Goal: Information Seeking & Learning: Learn about a topic

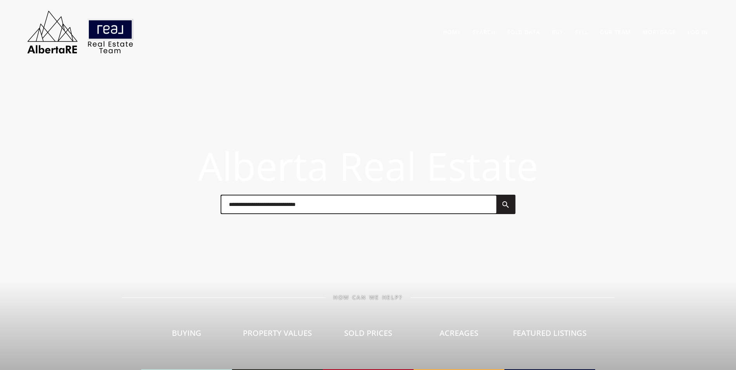
click at [301, 206] on input "text" at bounding box center [358, 204] width 275 height 18
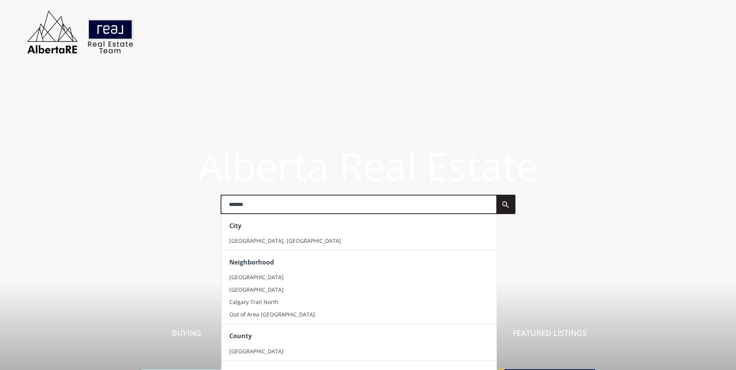
type input "*******"
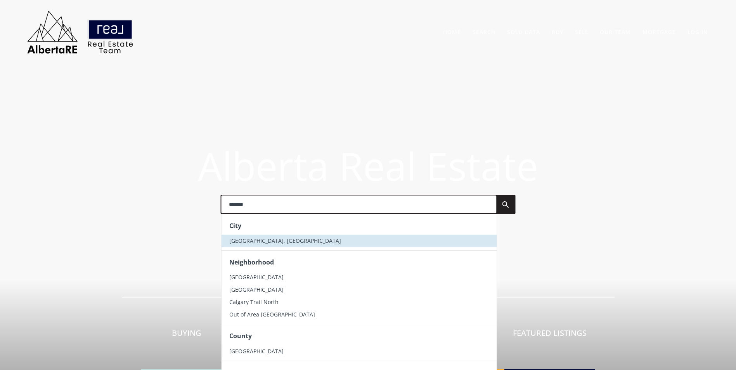
click at [249, 239] on span "[GEOGRAPHIC_DATA], [GEOGRAPHIC_DATA]" at bounding box center [285, 240] width 112 height 7
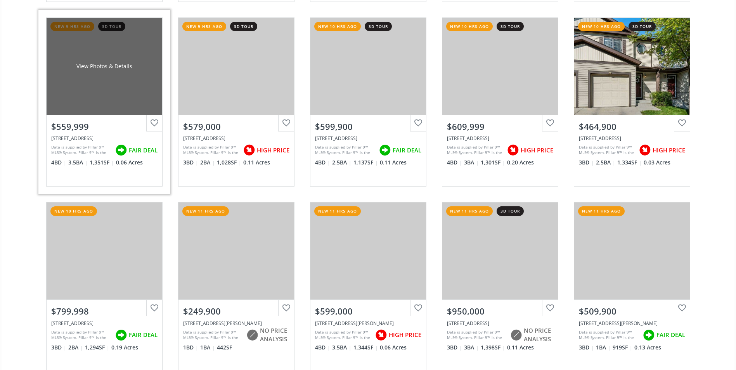
scroll to position [1668, 0]
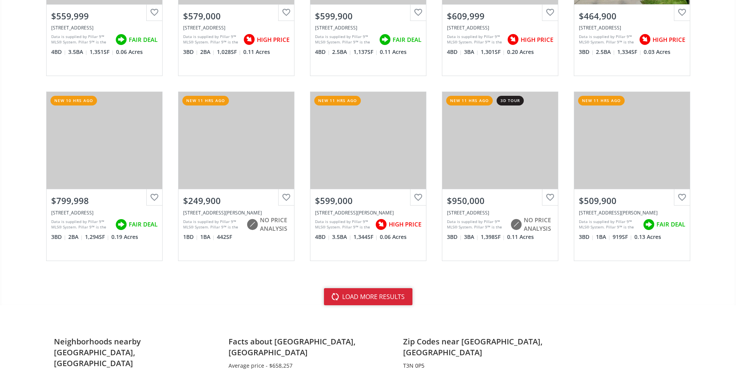
click at [360, 301] on button "load more results" at bounding box center [368, 296] width 88 height 17
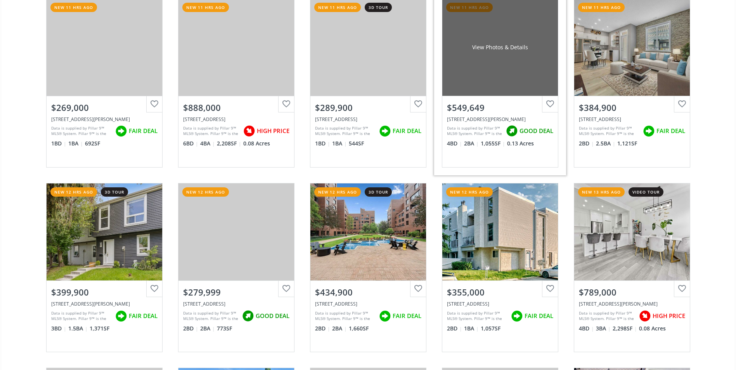
scroll to position [2133, 0]
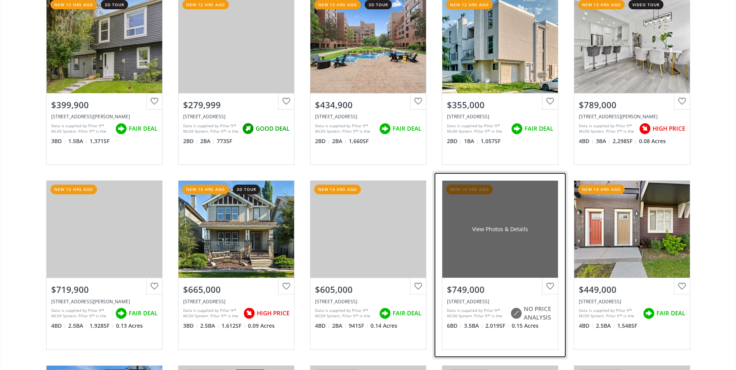
click at [504, 207] on div "View Photos & Details" at bounding box center [500, 229] width 116 height 97
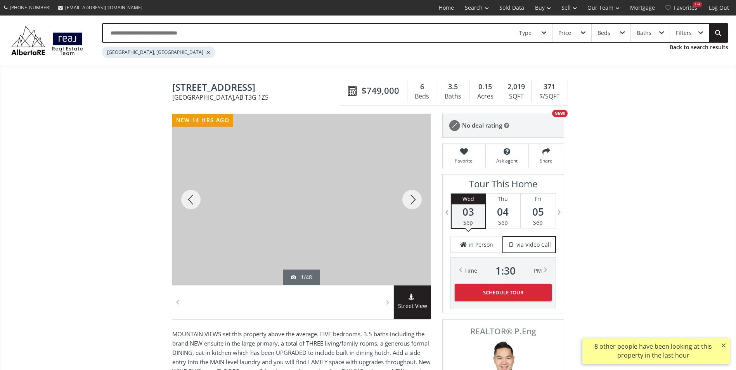
click at [408, 197] on div at bounding box center [411, 199] width 37 height 171
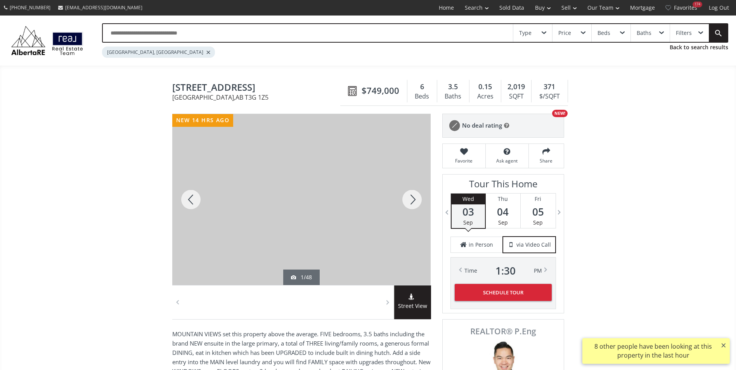
click at [408, 197] on div at bounding box center [411, 199] width 37 height 171
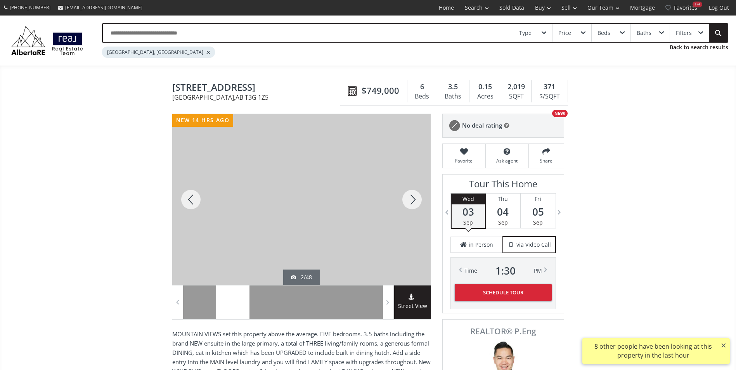
click at [408, 197] on div at bounding box center [411, 199] width 37 height 171
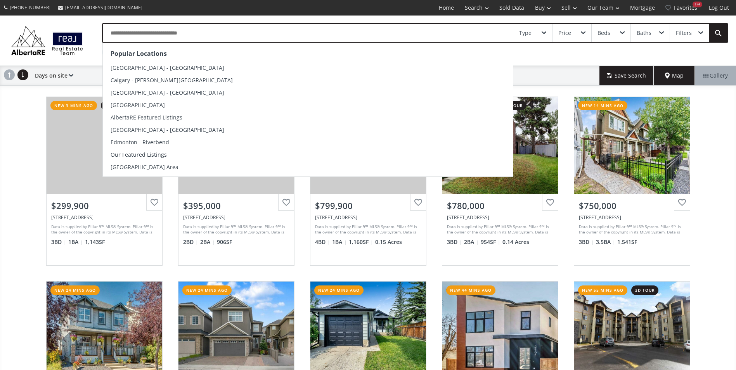
click at [142, 34] on input "text" at bounding box center [308, 33] width 410 height 18
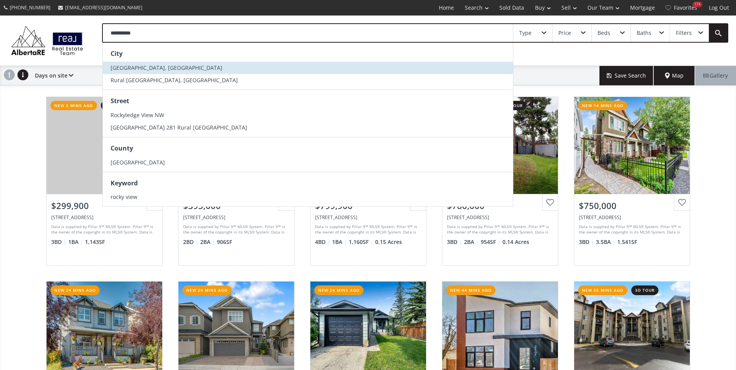
type input "**********"
click at [142, 64] on span "Rocky View County, AB" at bounding box center [167, 67] width 112 height 7
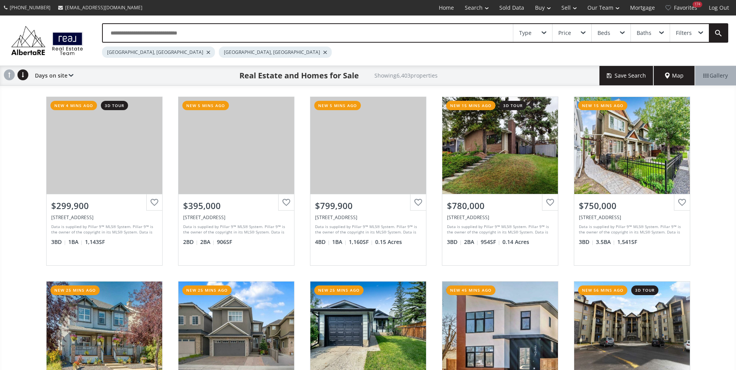
click at [206, 51] on div at bounding box center [208, 52] width 4 height 3
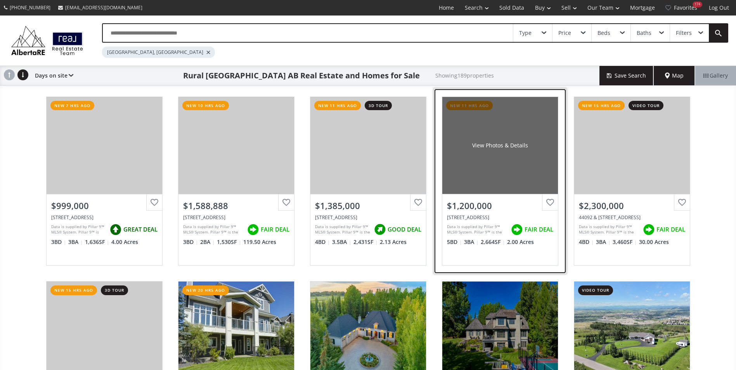
click at [511, 143] on div "View Photos & Details" at bounding box center [500, 146] width 56 height 8
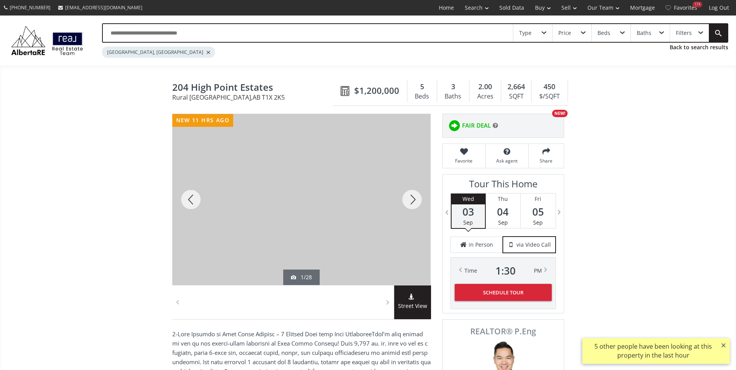
click at [416, 195] on div at bounding box center [411, 199] width 37 height 171
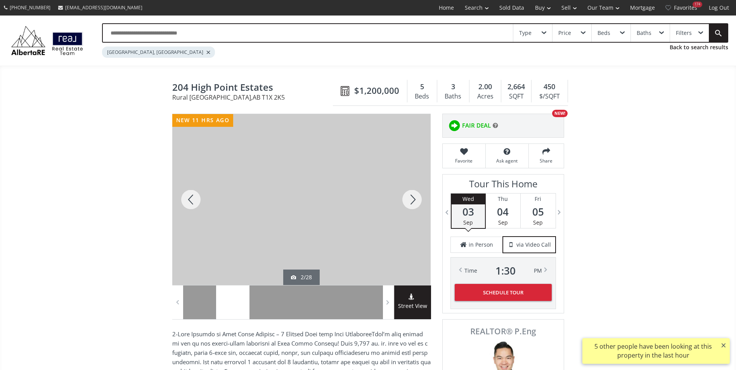
click at [416, 195] on div at bounding box center [411, 199] width 37 height 171
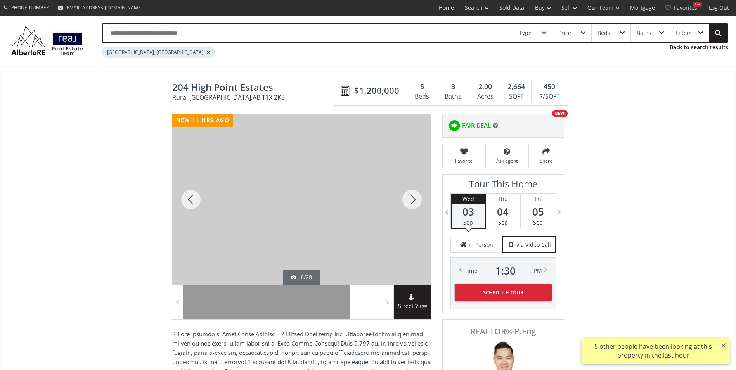
click at [416, 195] on div at bounding box center [411, 199] width 37 height 171
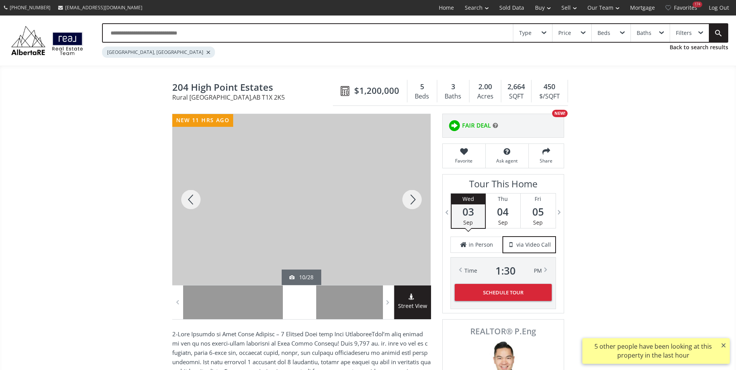
click at [416, 195] on div at bounding box center [411, 199] width 37 height 171
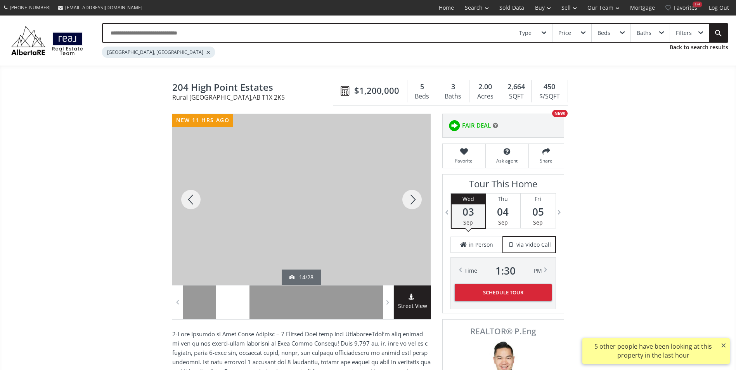
click at [416, 195] on div at bounding box center [411, 199] width 37 height 171
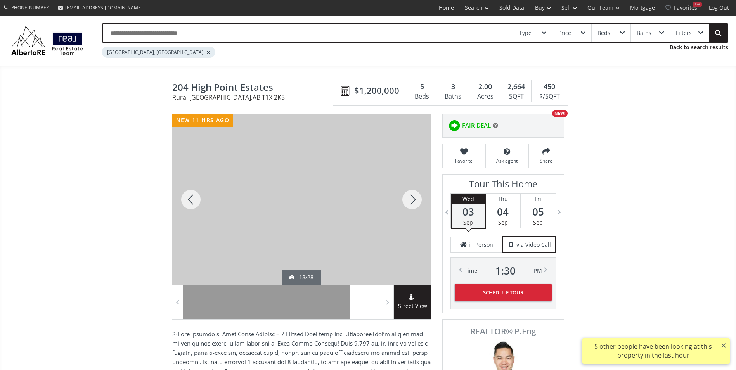
click at [416, 195] on div at bounding box center [411, 199] width 37 height 171
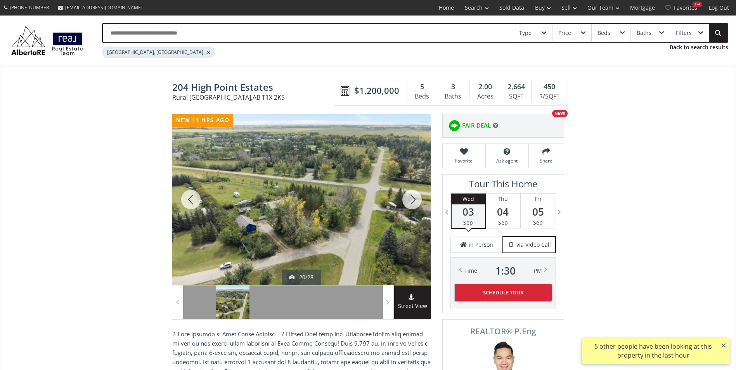
click at [416, 195] on div at bounding box center [411, 199] width 37 height 171
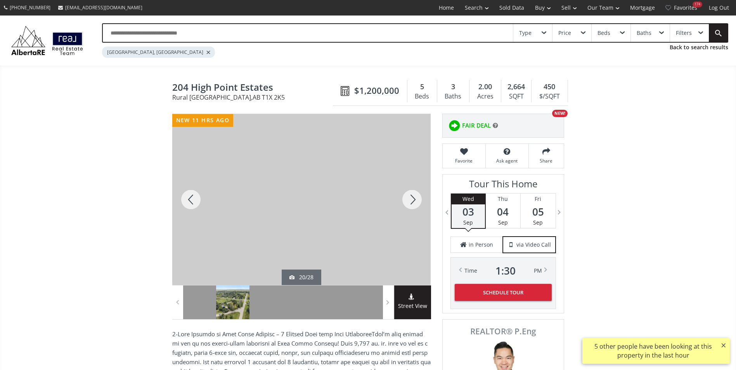
click at [416, 195] on div at bounding box center [411, 199] width 37 height 171
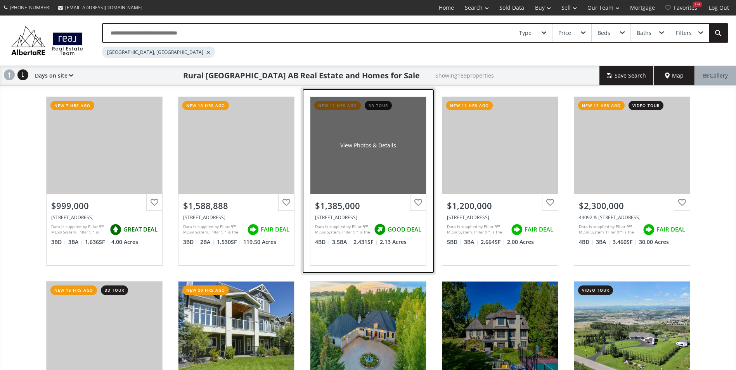
click at [375, 138] on div "View Photos & Details" at bounding box center [368, 145] width 116 height 97
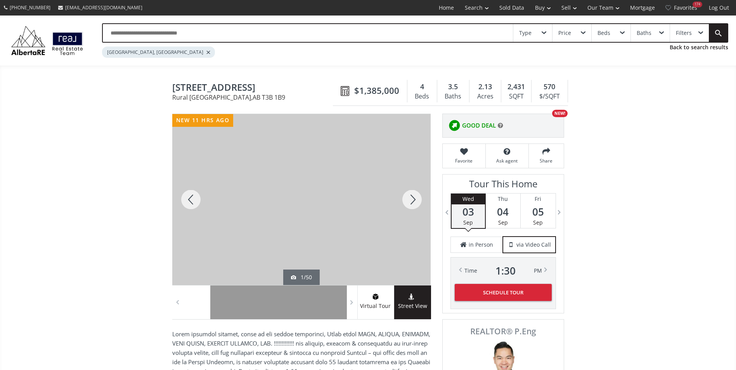
click at [406, 197] on div at bounding box center [411, 199] width 37 height 171
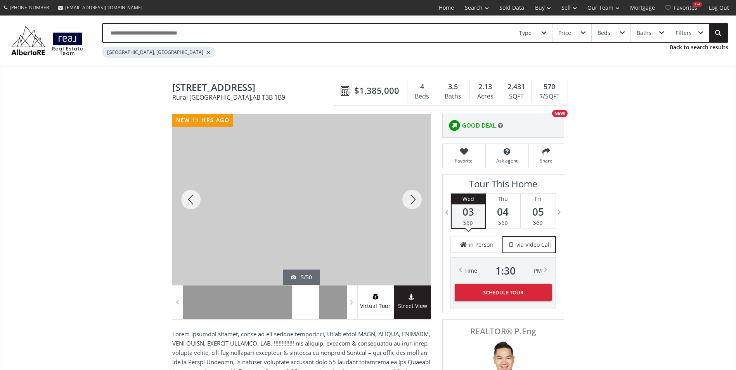
click at [406, 197] on div at bounding box center [411, 199] width 37 height 171
click at [407, 209] on div at bounding box center [411, 199] width 37 height 171
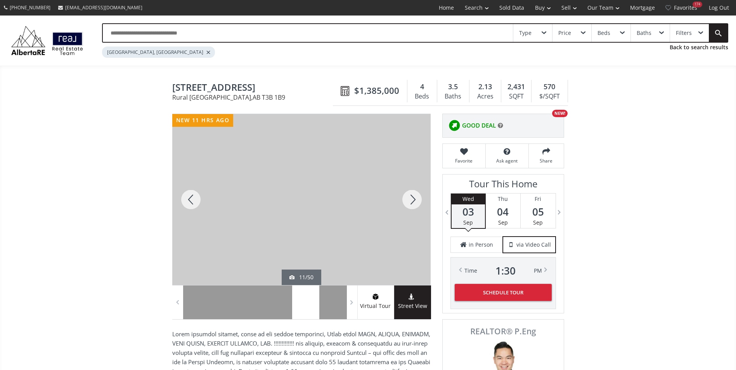
click at [407, 209] on div at bounding box center [411, 199] width 37 height 171
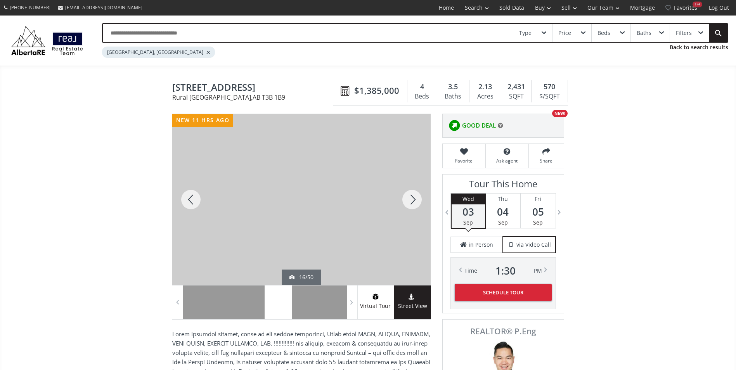
click at [407, 209] on div at bounding box center [411, 199] width 37 height 171
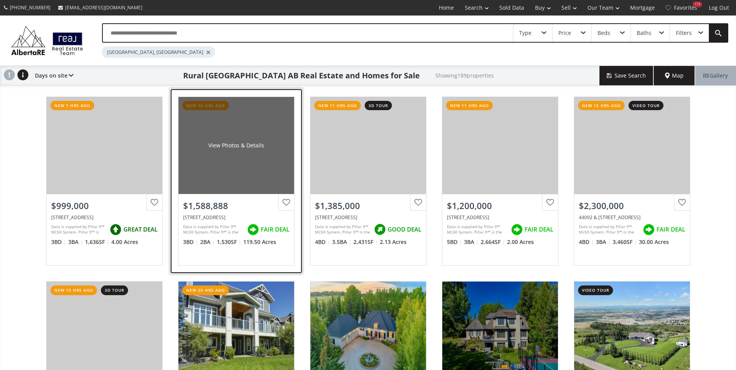
click at [259, 127] on div "View Photos & Details" at bounding box center [236, 145] width 116 height 97
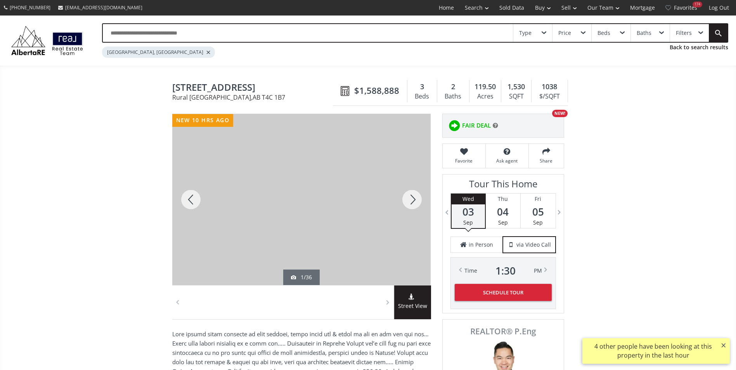
click at [416, 200] on div at bounding box center [411, 199] width 37 height 171
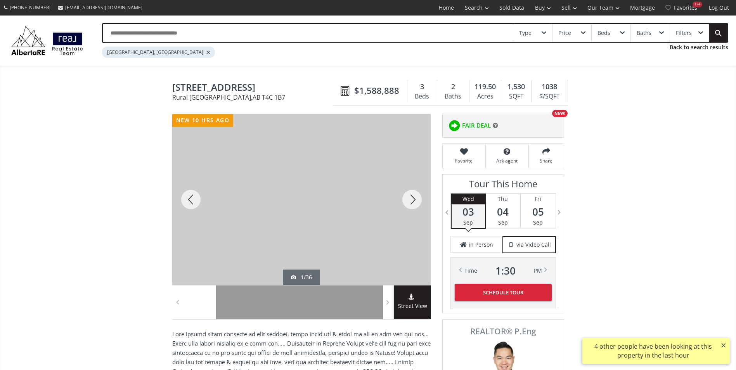
click at [416, 200] on div at bounding box center [411, 199] width 37 height 171
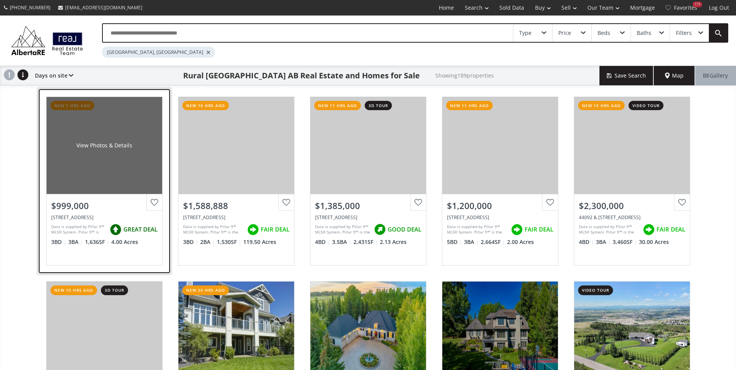
click at [114, 131] on div "View Photos & Details" at bounding box center [105, 145] width 116 height 97
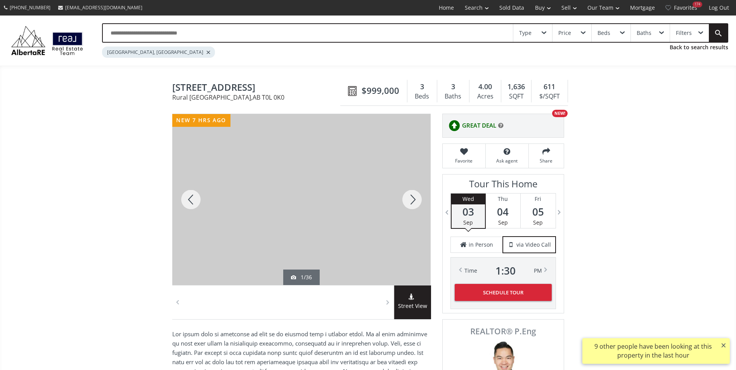
click at [408, 202] on div at bounding box center [411, 199] width 37 height 171
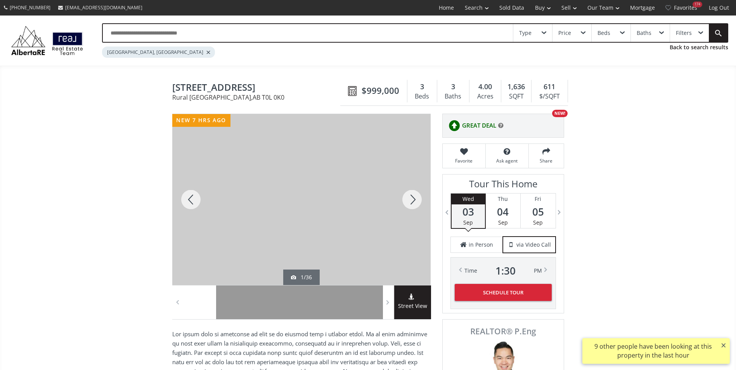
click at [408, 202] on div at bounding box center [411, 199] width 37 height 171
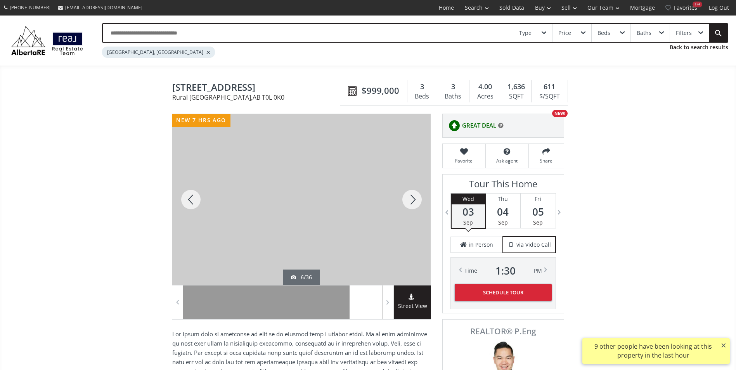
click at [408, 202] on div at bounding box center [411, 199] width 37 height 171
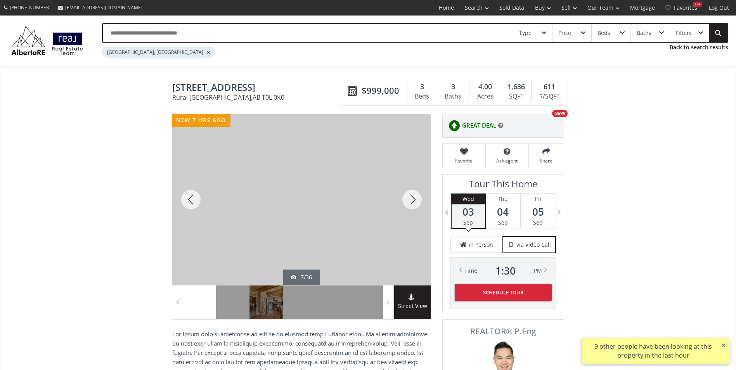
click at [408, 202] on div at bounding box center [411, 199] width 37 height 171
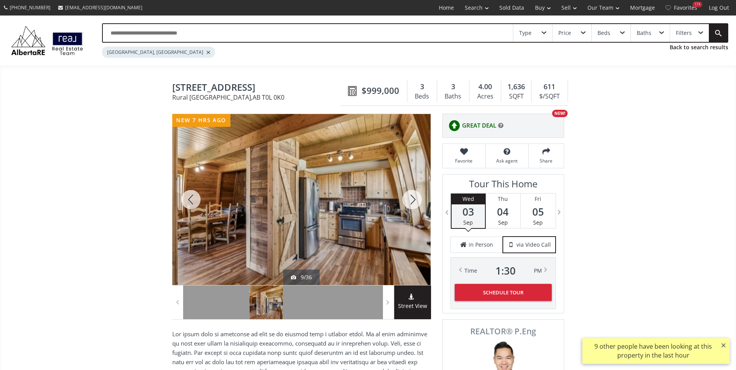
click at [408, 202] on div at bounding box center [411, 199] width 37 height 171
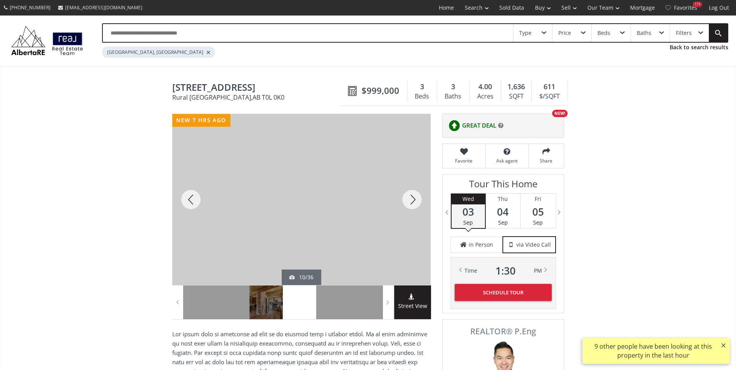
click at [408, 202] on div at bounding box center [411, 199] width 37 height 171
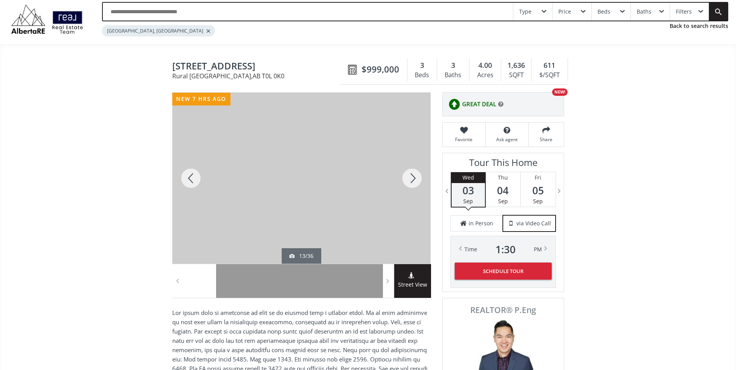
scroll to position [39, 0]
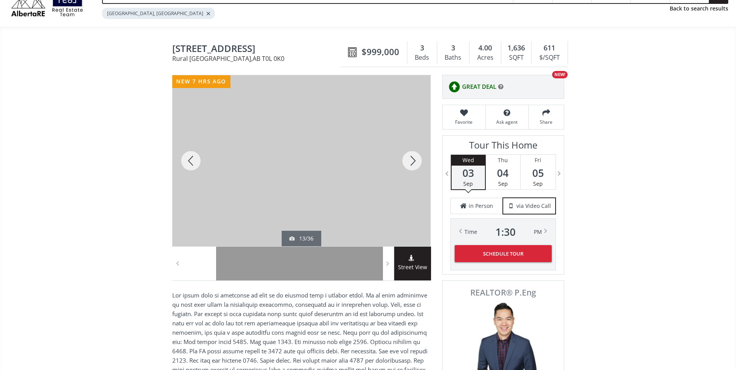
click at [413, 158] on div at bounding box center [411, 160] width 37 height 171
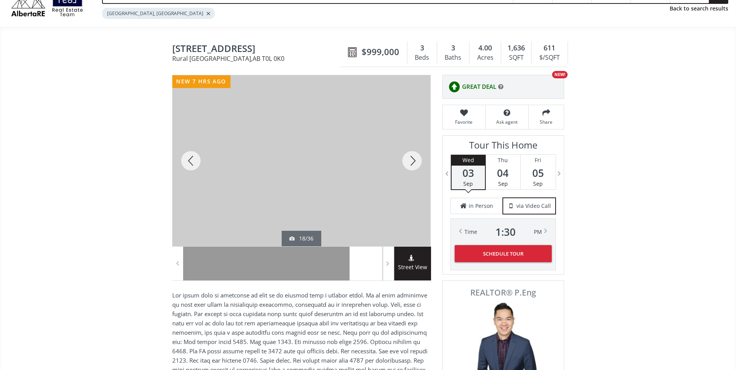
click at [413, 158] on div at bounding box center [411, 160] width 37 height 171
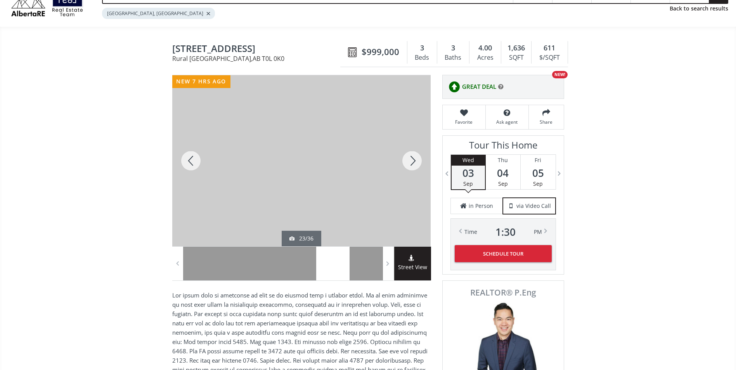
click at [413, 158] on div at bounding box center [411, 160] width 37 height 171
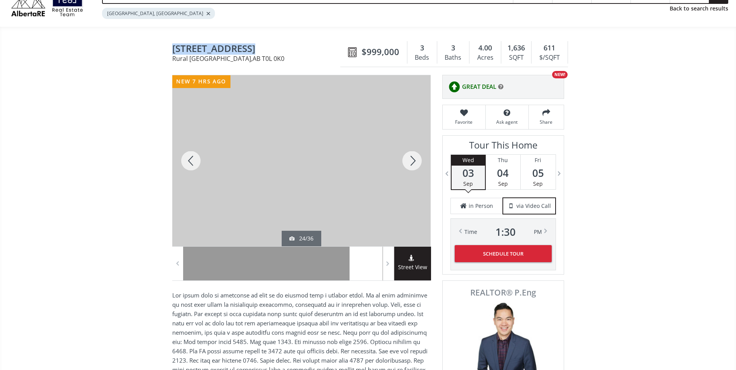
drag, startPoint x: 164, startPoint y: 47, endPoint x: 258, endPoint y: 52, distance: 94.0
drag, startPoint x: 258, startPoint y: 52, endPoint x: 243, endPoint y: 49, distance: 15.1
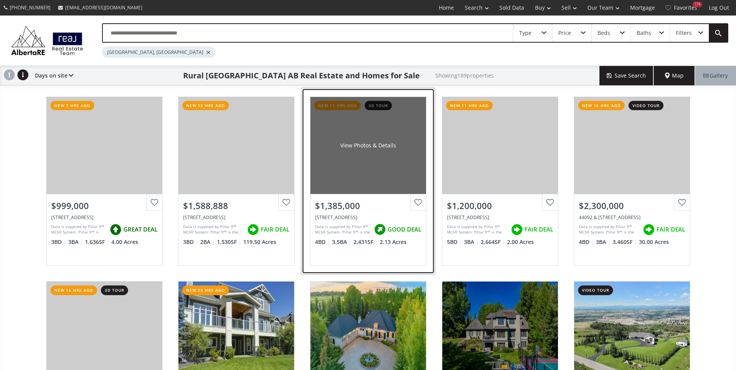
click at [393, 163] on div "View Photos & Details" at bounding box center [368, 145] width 116 height 97
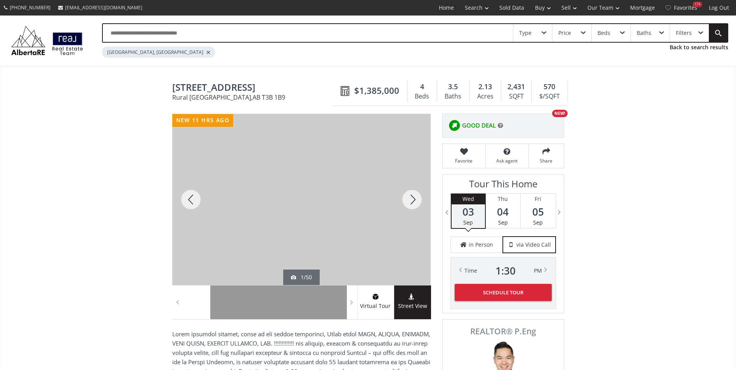
click at [411, 199] on div at bounding box center [411, 199] width 37 height 171
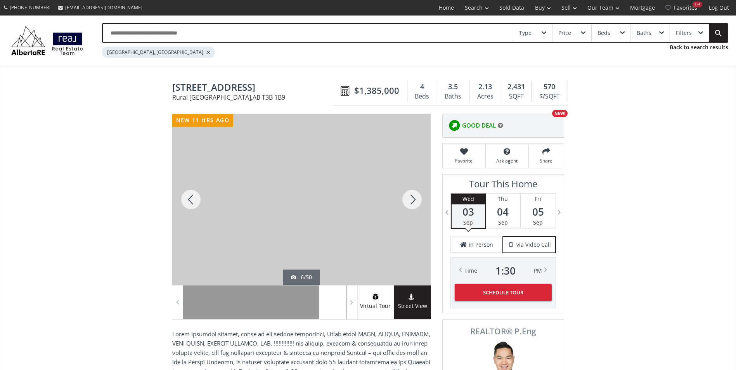
click at [411, 199] on div at bounding box center [411, 199] width 37 height 171
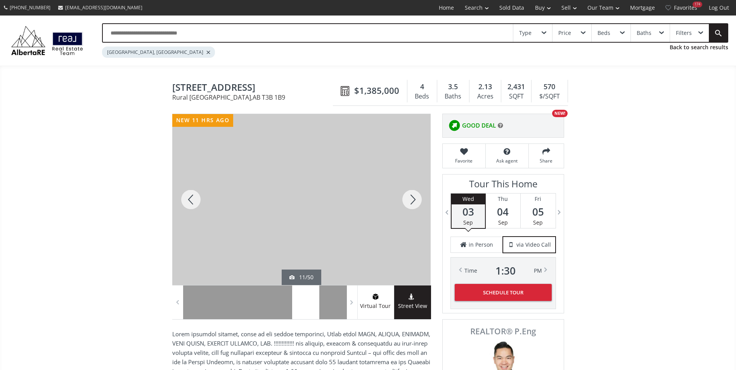
click at [411, 199] on div at bounding box center [411, 199] width 37 height 171
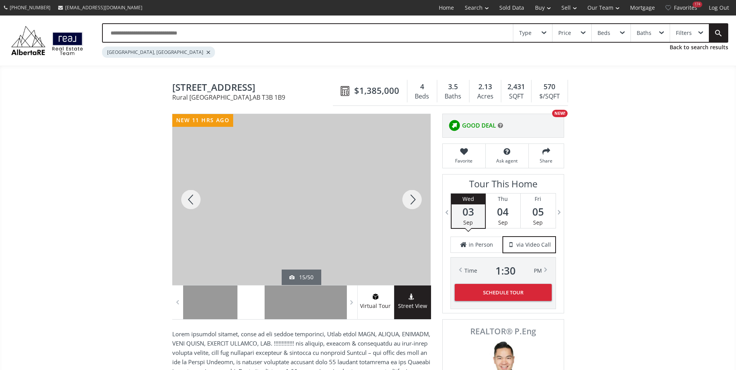
click at [411, 199] on div at bounding box center [411, 199] width 37 height 171
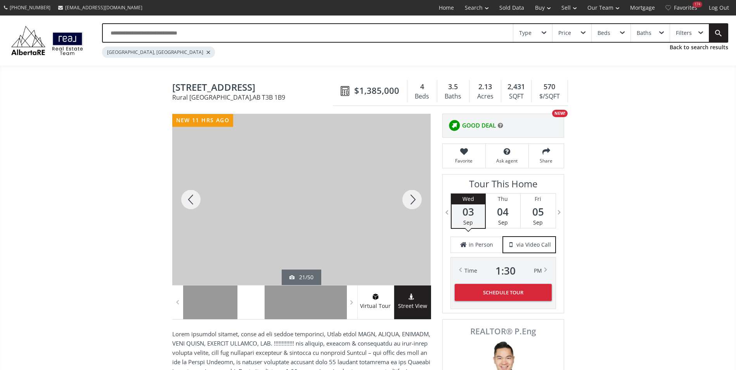
click at [411, 199] on div at bounding box center [411, 199] width 37 height 171
click at [403, 198] on div at bounding box center [411, 199] width 37 height 171
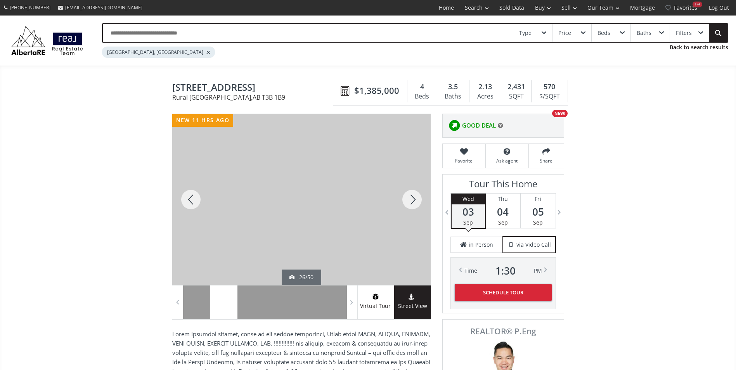
click at [407, 200] on div at bounding box center [411, 199] width 37 height 171
drag, startPoint x: 167, startPoint y: 85, endPoint x: 267, endPoint y: 88, distance: 100.1
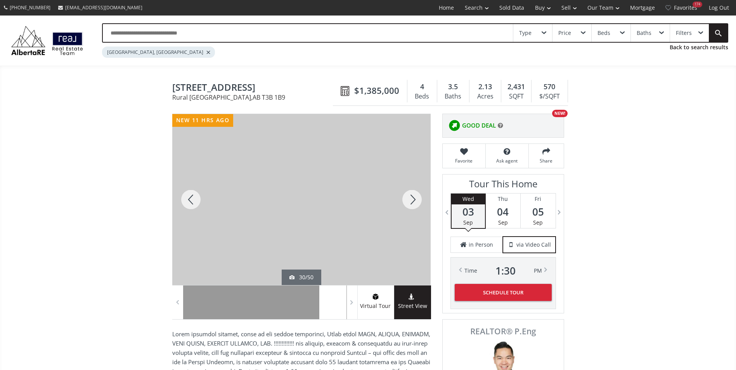
drag, startPoint x: 267, startPoint y: 88, endPoint x: 249, endPoint y: 87, distance: 17.5
click at [414, 205] on div at bounding box center [411, 199] width 37 height 171
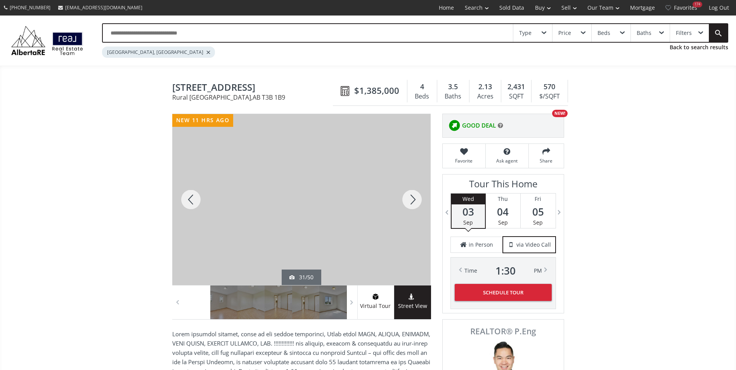
click at [414, 205] on div at bounding box center [411, 199] width 37 height 171
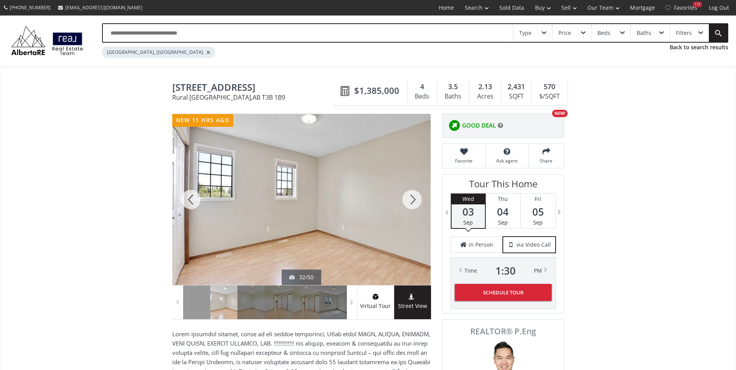
click at [414, 205] on div at bounding box center [411, 199] width 37 height 171
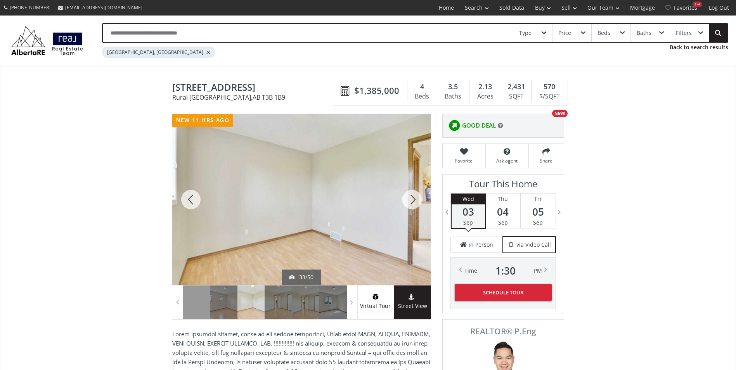
click at [414, 205] on div at bounding box center [411, 199] width 37 height 171
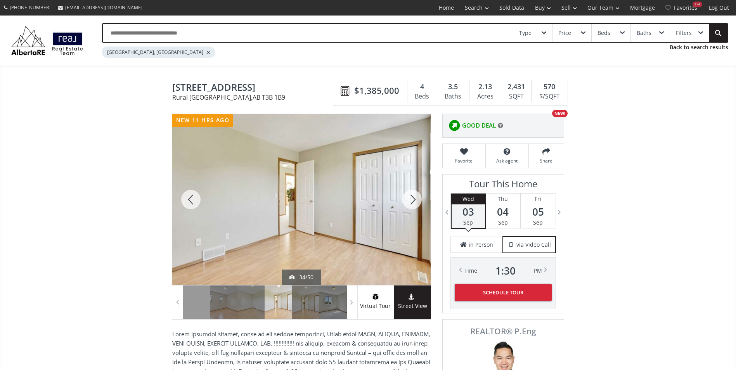
click at [414, 205] on div at bounding box center [411, 199] width 37 height 171
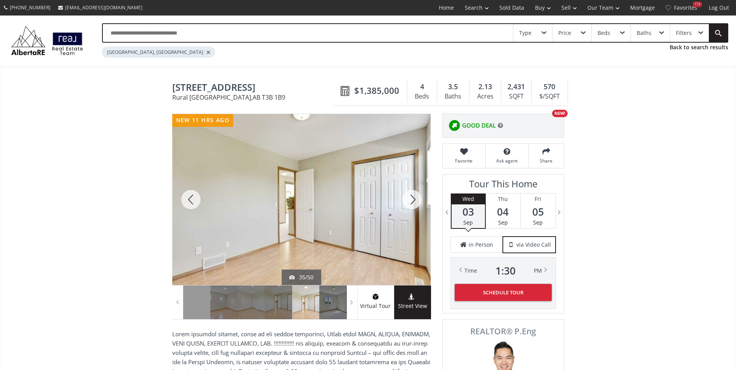
click at [414, 205] on div at bounding box center [411, 199] width 37 height 171
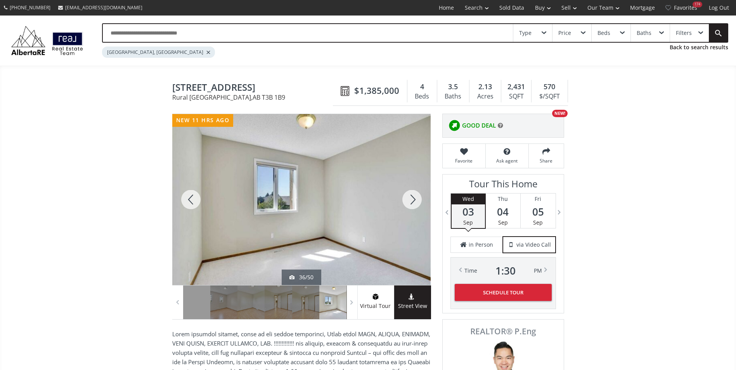
click at [414, 205] on div at bounding box center [411, 199] width 37 height 171
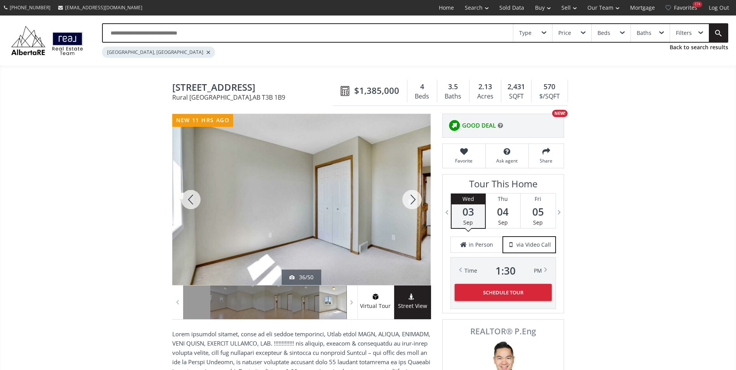
click at [414, 205] on div at bounding box center [411, 199] width 37 height 171
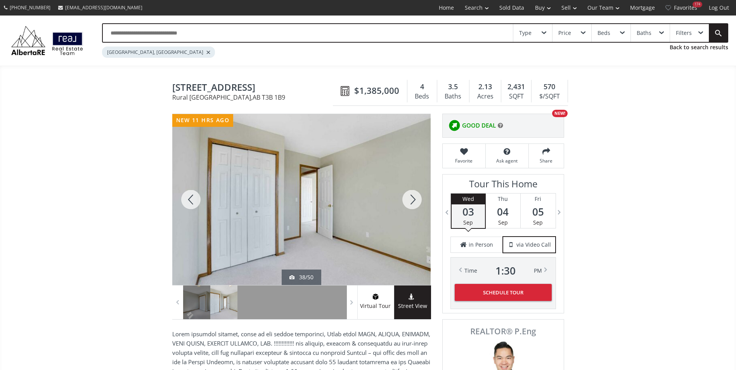
click at [414, 205] on div at bounding box center [411, 199] width 37 height 171
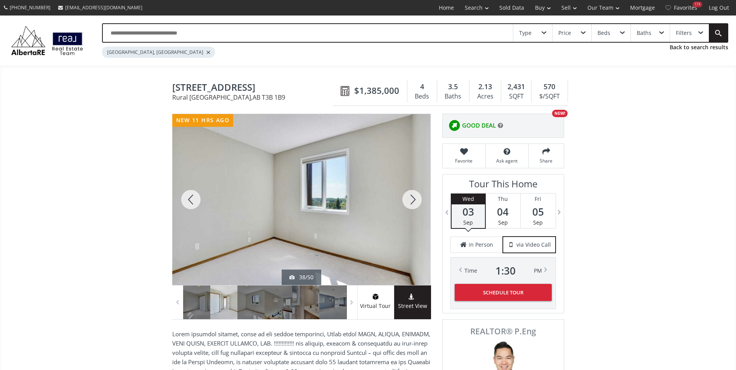
click at [414, 205] on div at bounding box center [411, 199] width 37 height 171
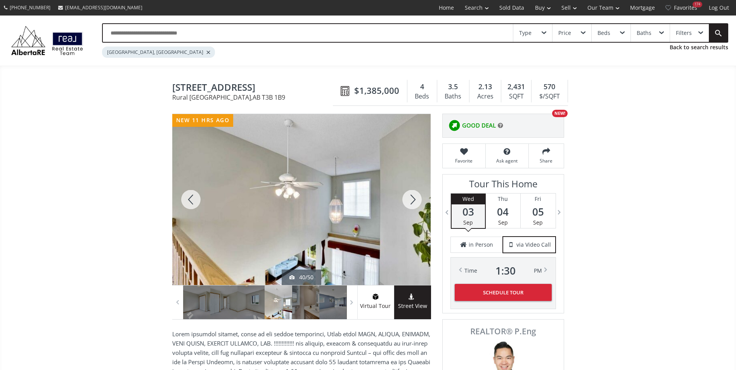
click at [414, 205] on div at bounding box center [411, 199] width 37 height 171
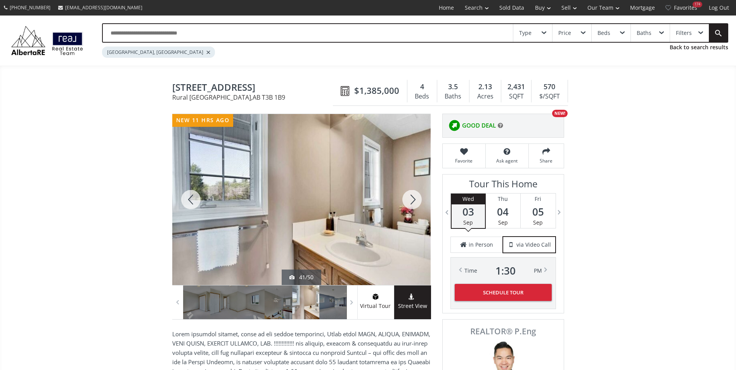
click at [414, 205] on div at bounding box center [411, 199] width 37 height 171
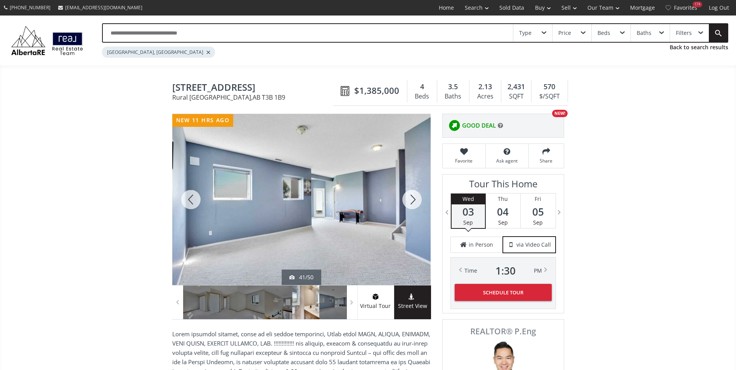
click at [414, 205] on div at bounding box center [411, 199] width 37 height 171
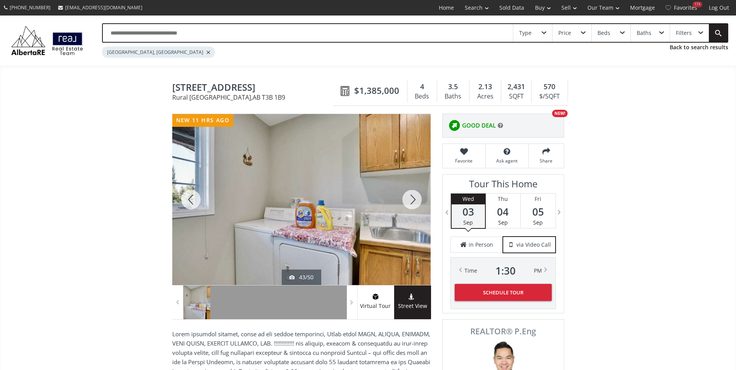
click at [414, 205] on div at bounding box center [411, 199] width 37 height 171
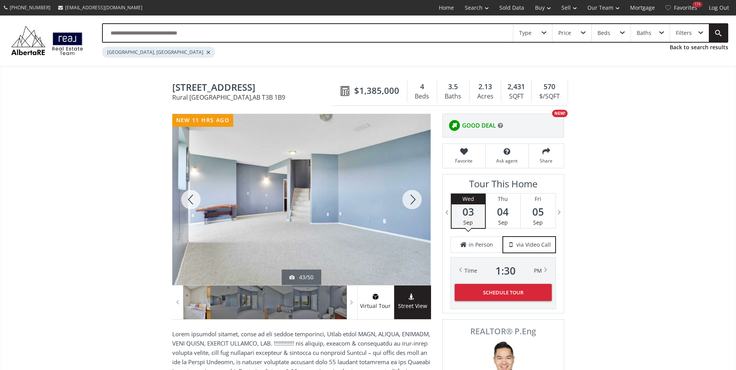
click at [414, 205] on div at bounding box center [411, 199] width 37 height 171
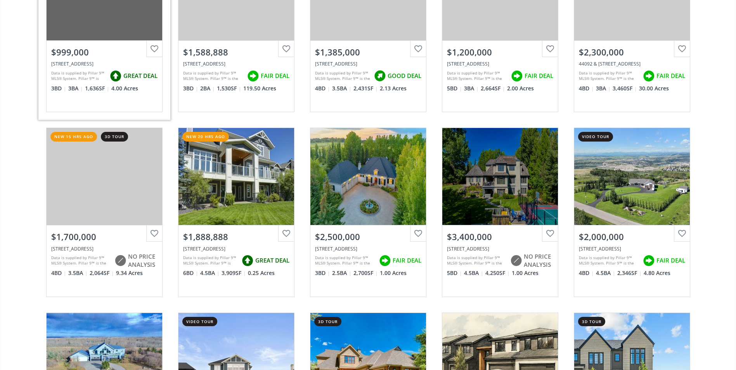
scroll to position [155, 0]
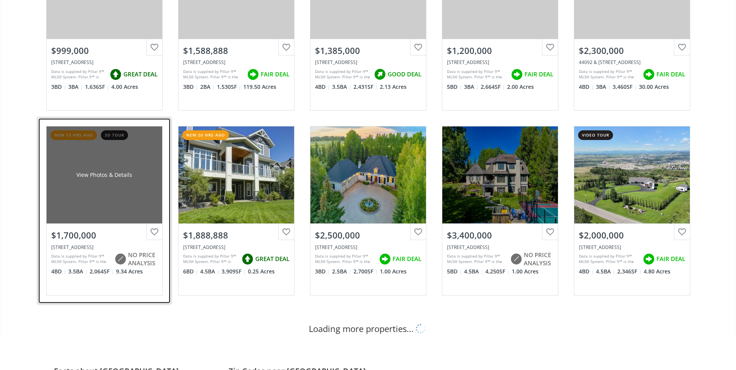
click at [68, 166] on div "View Photos & Details" at bounding box center [105, 174] width 116 height 97
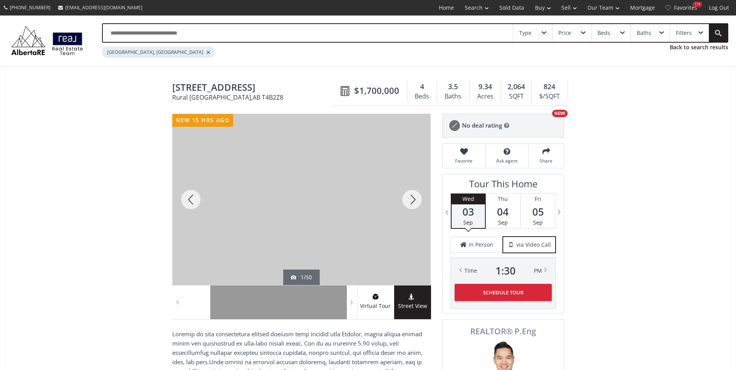
click at [411, 204] on div at bounding box center [411, 199] width 37 height 171
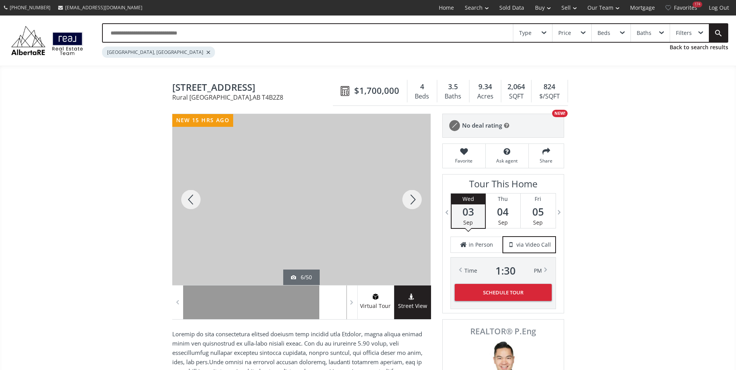
click at [411, 204] on div at bounding box center [411, 199] width 37 height 171
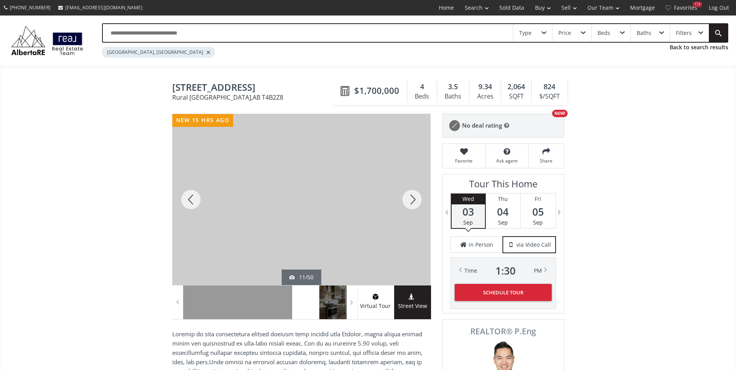
click at [411, 204] on div at bounding box center [411, 199] width 37 height 171
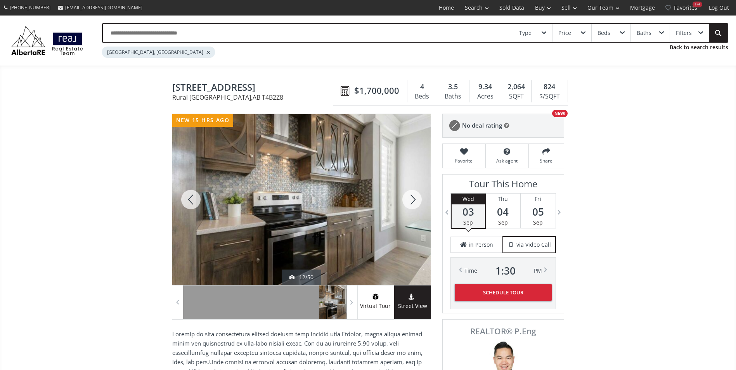
click at [411, 204] on div at bounding box center [411, 199] width 37 height 171
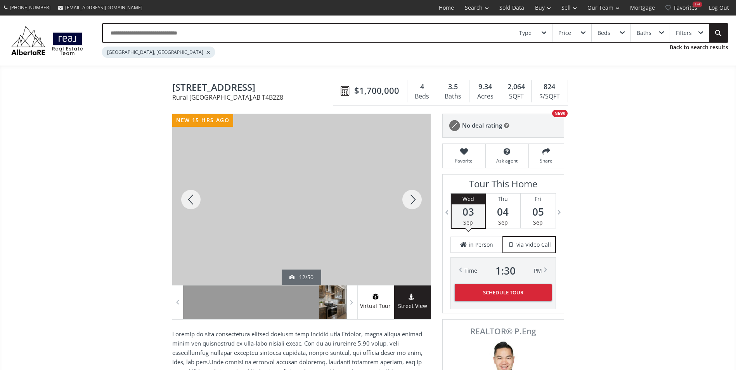
click at [411, 204] on div at bounding box center [411, 199] width 37 height 171
click at [410, 204] on div at bounding box center [411, 199] width 37 height 171
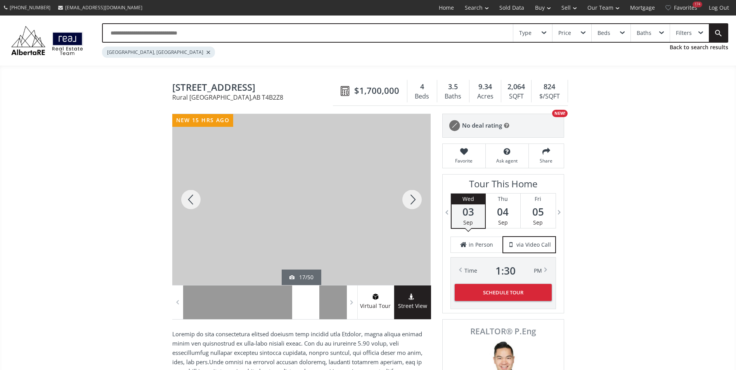
click at [410, 204] on div at bounding box center [411, 199] width 37 height 171
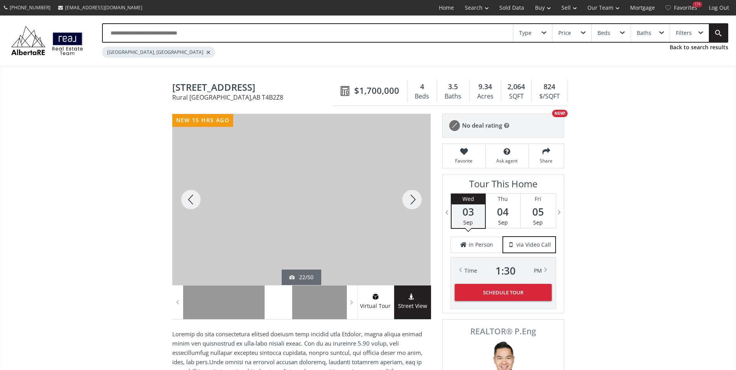
click at [410, 204] on div at bounding box center [411, 199] width 37 height 171
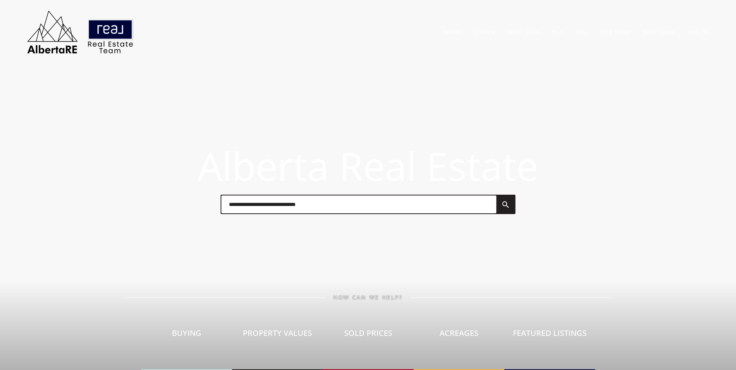
click at [230, 198] on input "text" at bounding box center [358, 204] width 275 height 18
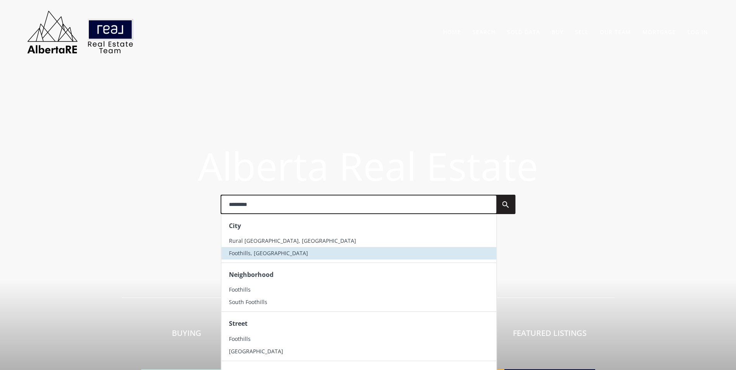
type input "*********"
click at [258, 258] on li "Foothills, AB" at bounding box center [358, 253] width 275 height 12
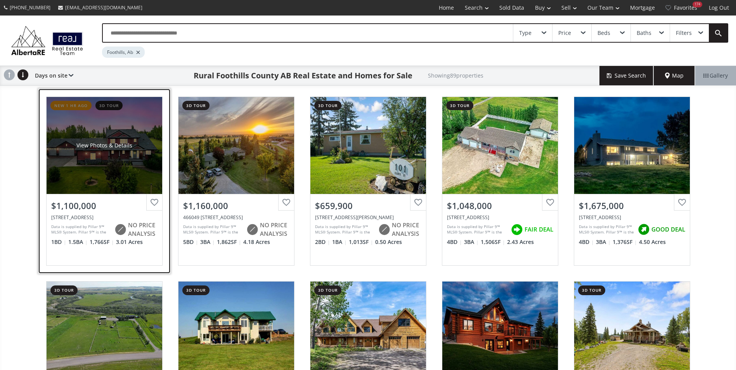
click at [112, 138] on div "View Photos & Details" at bounding box center [105, 145] width 116 height 97
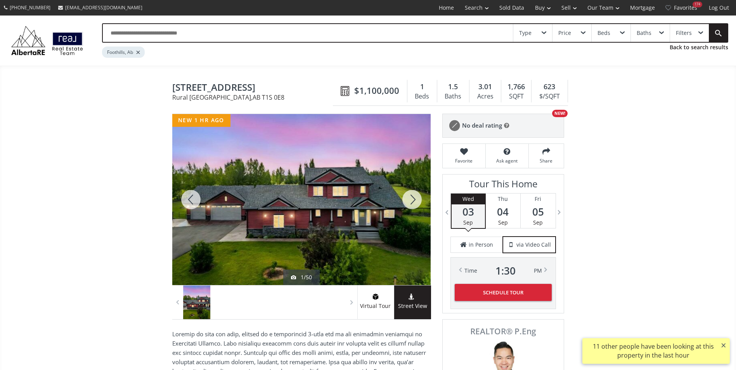
click at [416, 198] on div at bounding box center [411, 199] width 37 height 171
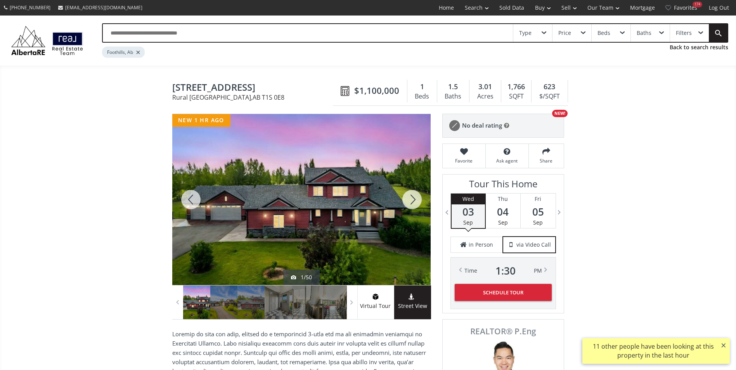
click at [416, 198] on div at bounding box center [411, 199] width 37 height 171
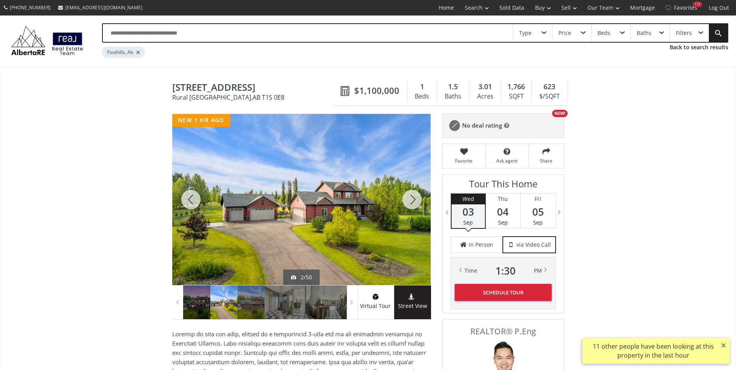
click at [416, 198] on div at bounding box center [411, 199] width 37 height 171
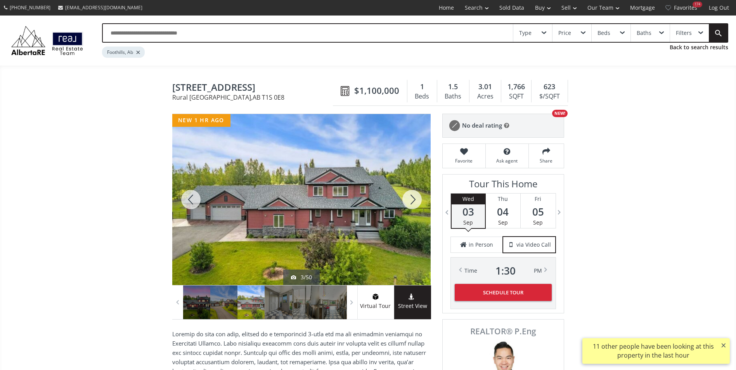
click at [416, 198] on div at bounding box center [411, 199] width 37 height 171
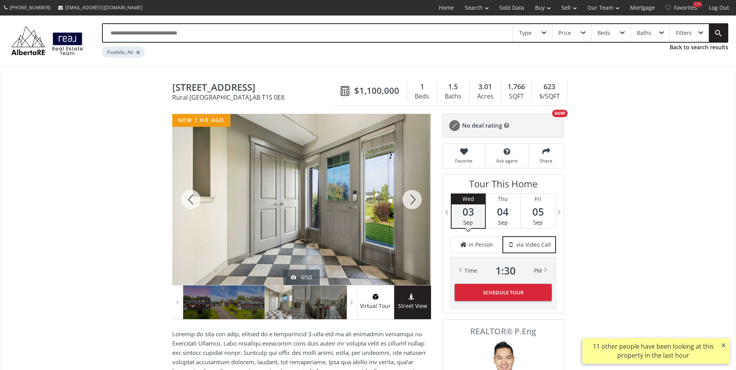
click at [416, 198] on div at bounding box center [411, 199] width 37 height 171
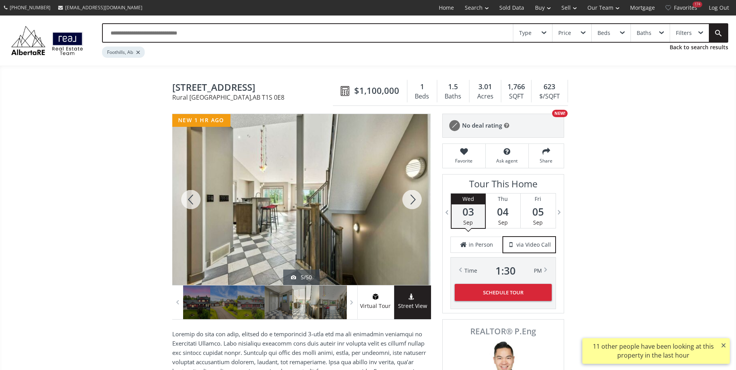
click at [416, 198] on div at bounding box center [411, 199] width 37 height 171
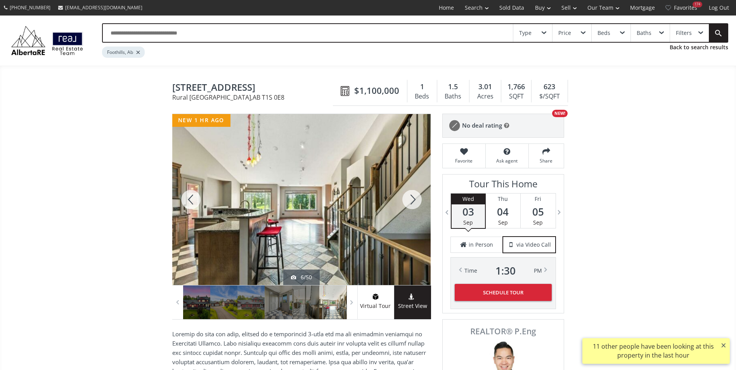
click at [416, 198] on div at bounding box center [411, 199] width 37 height 171
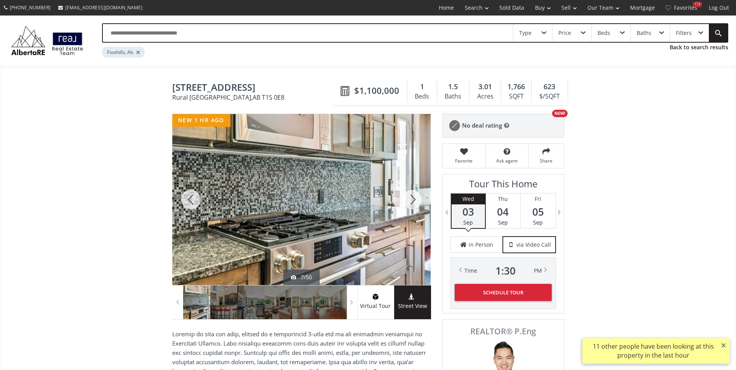
click at [416, 198] on div at bounding box center [411, 199] width 37 height 171
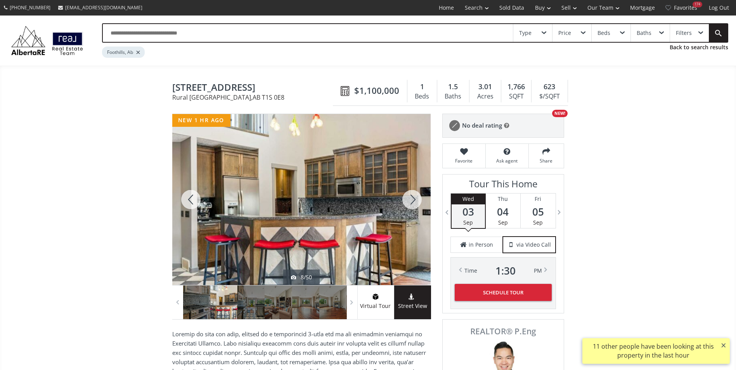
click at [416, 198] on div at bounding box center [411, 199] width 37 height 171
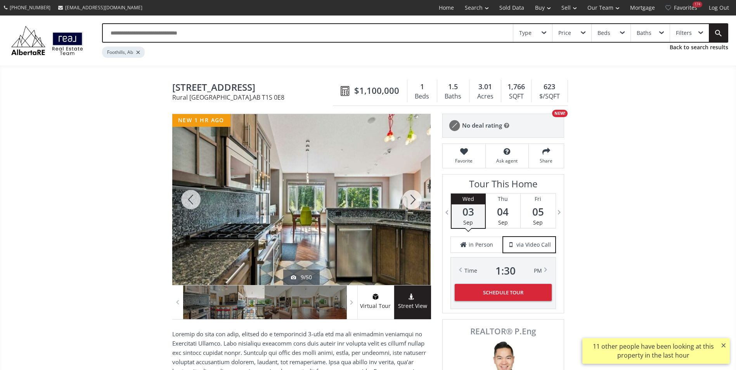
click at [416, 198] on div at bounding box center [411, 199] width 37 height 171
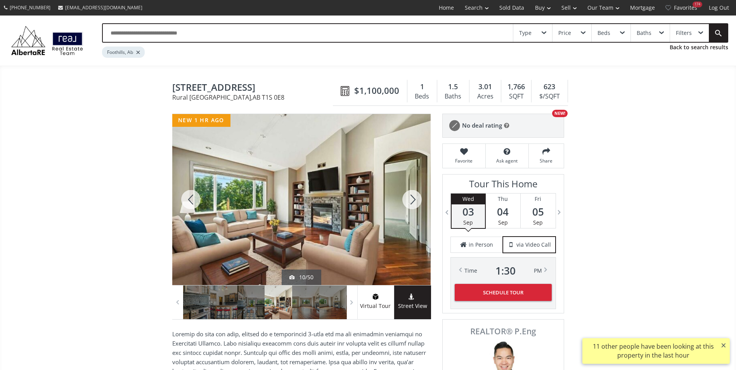
click at [416, 198] on div at bounding box center [411, 199] width 37 height 171
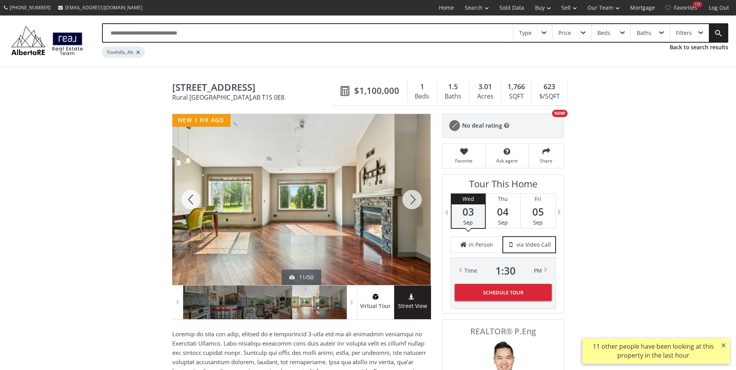
drag, startPoint x: 173, startPoint y: 85, endPoint x: 267, endPoint y: 83, distance: 94.3
click at [267, 83] on span "[STREET_ADDRESS]" at bounding box center [254, 88] width 164 height 12
drag, startPoint x: 267, startPoint y: 83, endPoint x: 252, endPoint y: 85, distance: 14.8
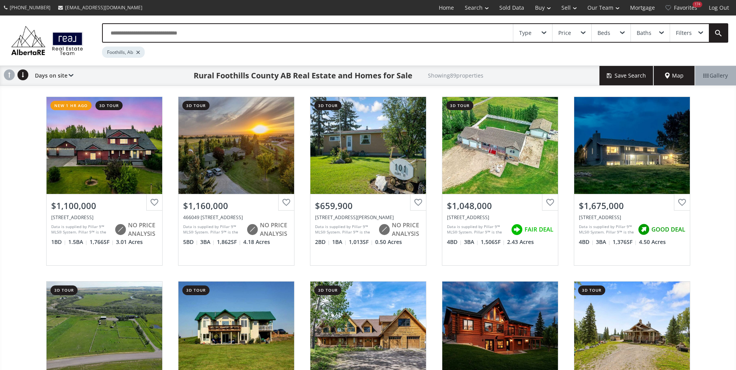
click at [149, 29] on input "text" at bounding box center [308, 33] width 410 height 18
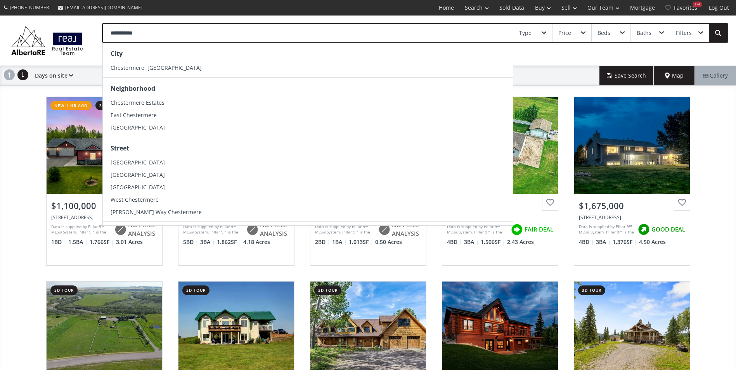
type input "**********"
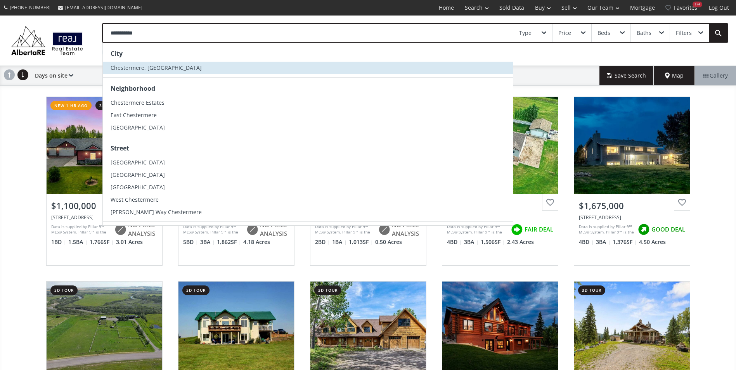
click at [149, 64] on span "Chestermere, [GEOGRAPHIC_DATA]" at bounding box center [156, 67] width 91 height 7
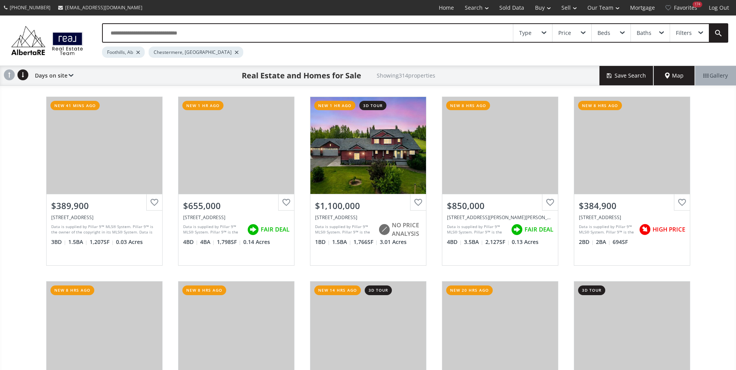
click at [138, 52] on div at bounding box center [138, 52] width 4 height 3
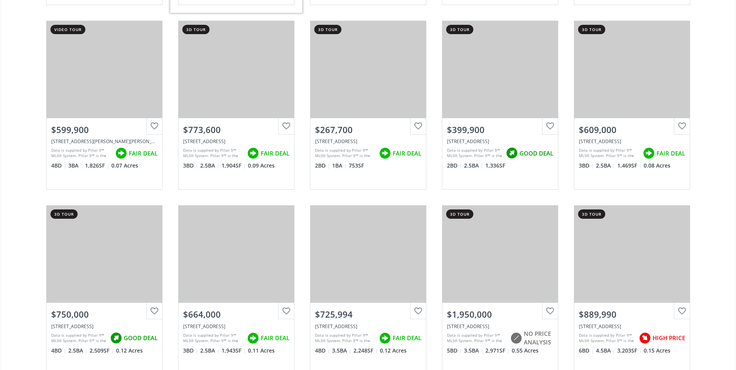
scroll to position [465, 0]
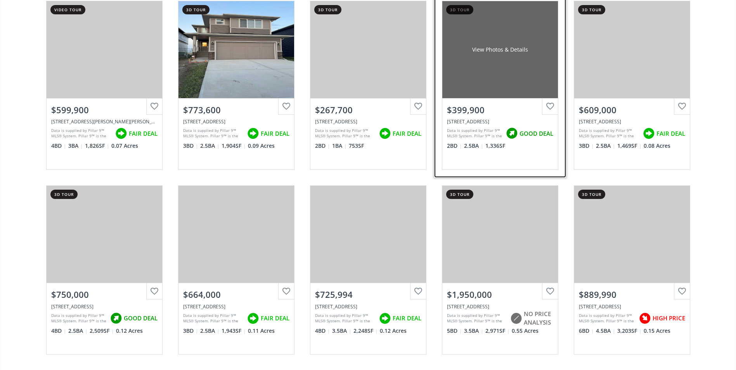
click at [524, 57] on div "View Photos & Details" at bounding box center [500, 49] width 116 height 97
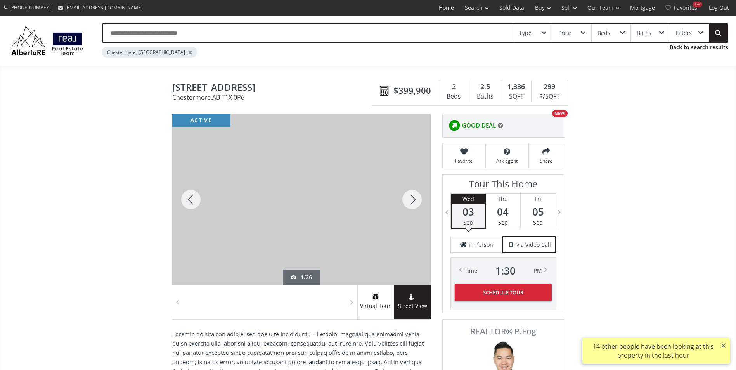
click at [415, 197] on div at bounding box center [411, 199] width 37 height 171
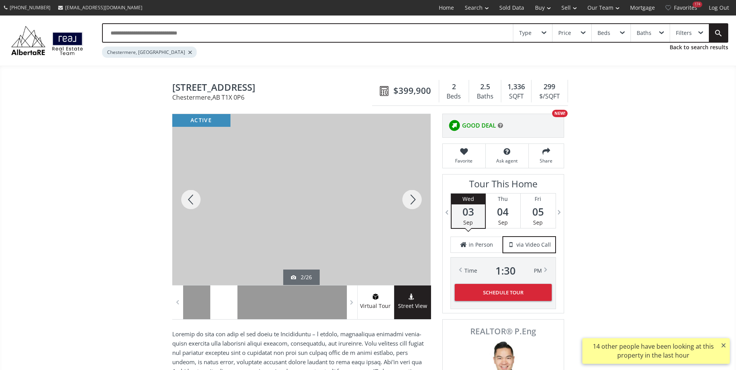
click at [409, 194] on div at bounding box center [411, 199] width 37 height 171
click at [408, 196] on div at bounding box center [411, 199] width 37 height 171
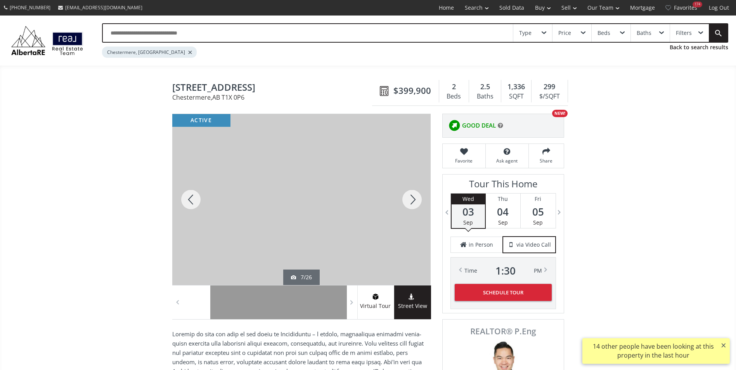
click at [408, 196] on div at bounding box center [411, 199] width 37 height 171
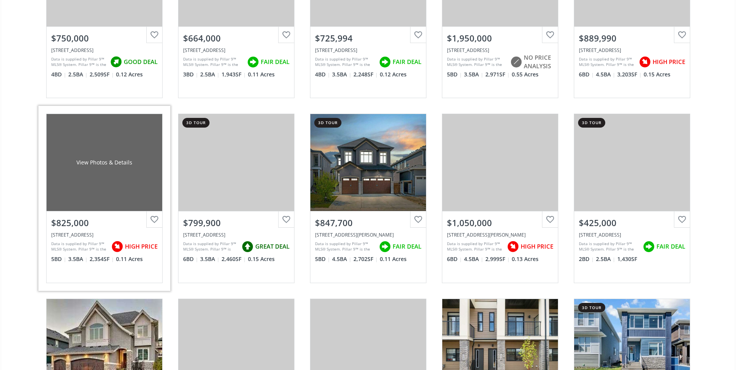
scroll to position [814, 0]
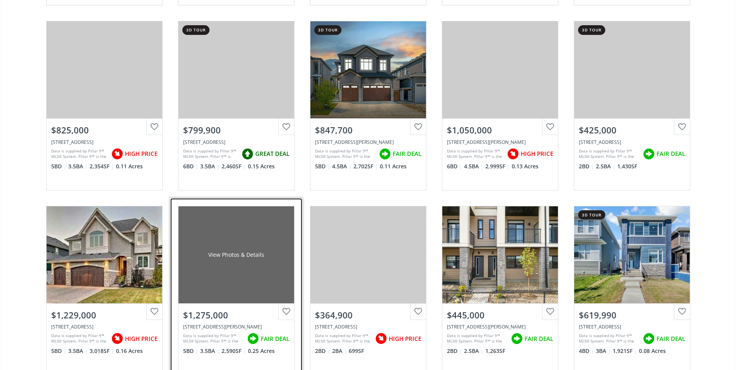
click at [256, 283] on div "View Photos & Details" at bounding box center [236, 254] width 116 height 97
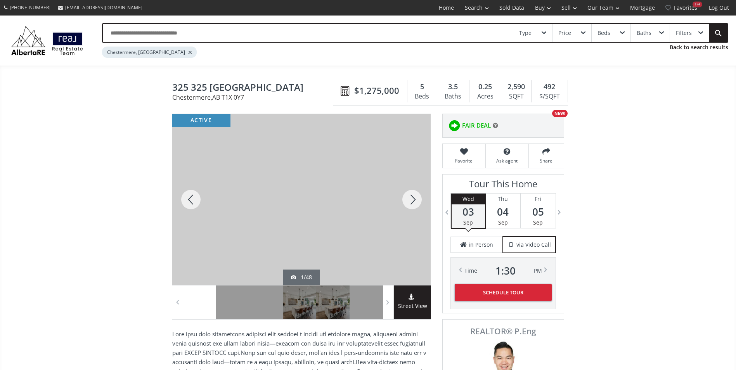
click at [415, 196] on div at bounding box center [411, 199] width 37 height 171
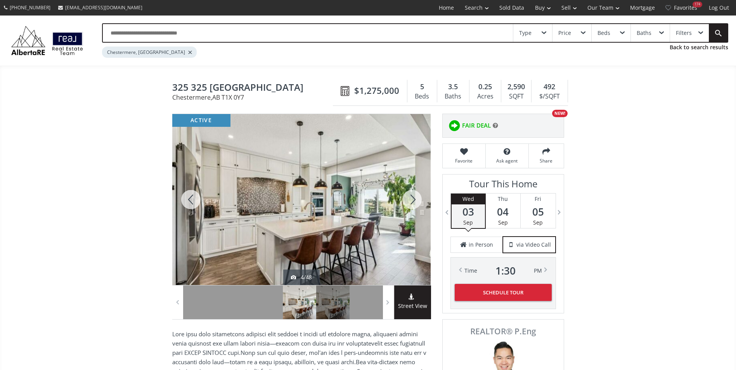
click at [415, 196] on div at bounding box center [411, 199] width 37 height 171
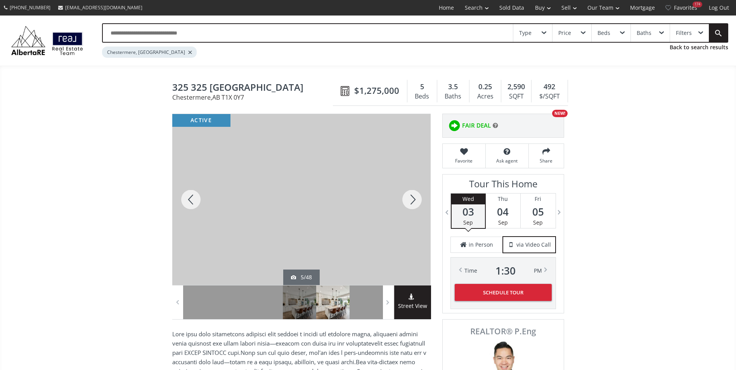
click at [415, 196] on div at bounding box center [411, 199] width 37 height 171
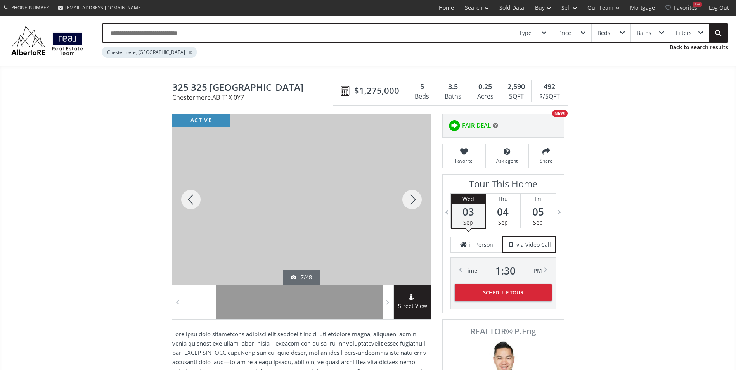
click at [415, 196] on div at bounding box center [411, 199] width 37 height 171
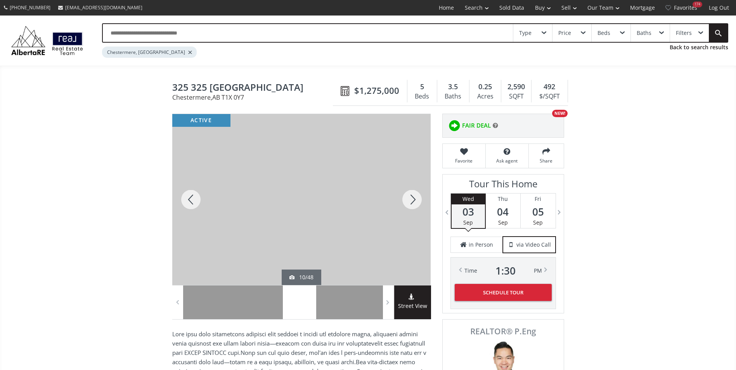
click at [415, 196] on div at bounding box center [411, 199] width 37 height 171
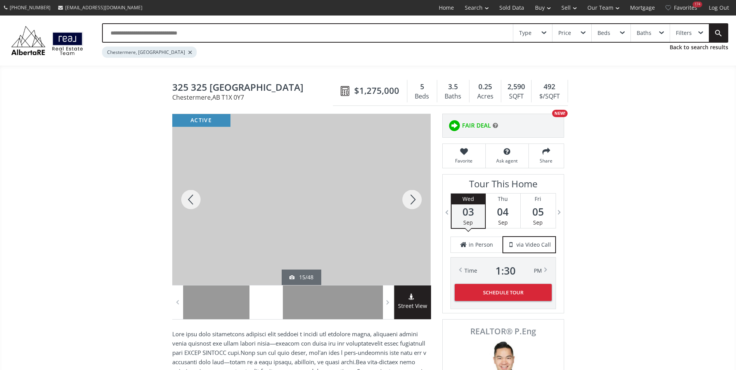
click at [191, 201] on div at bounding box center [190, 199] width 37 height 171
click at [408, 197] on div at bounding box center [411, 199] width 37 height 171
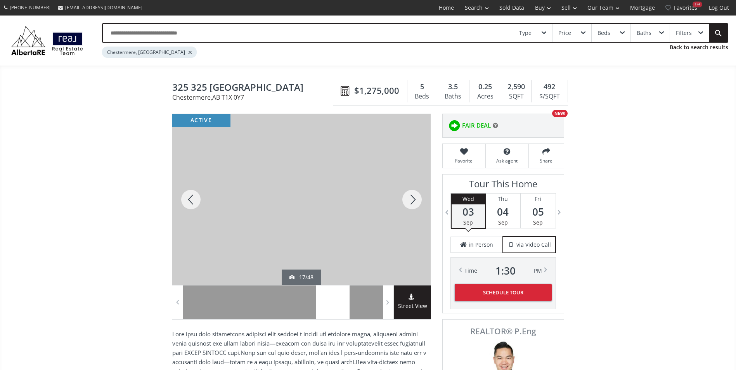
click at [408, 197] on div at bounding box center [411, 199] width 37 height 171
click at [193, 204] on div at bounding box center [190, 199] width 37 height 171
click at [413, 200] on div at bounding box center [411, 199] width 37 height 171
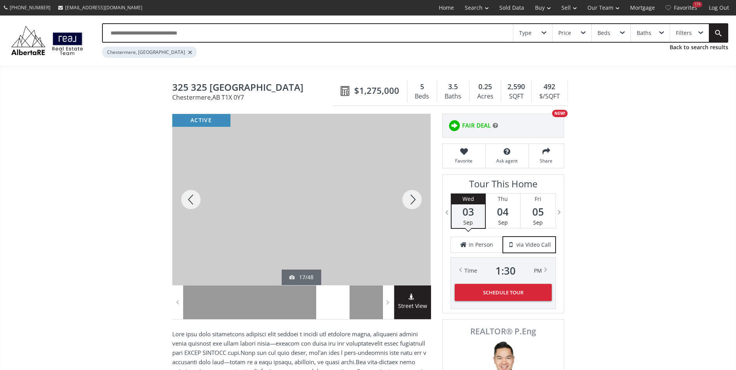
click at [413, 200] on div at bounding box center [411, 199] width 37 height 171
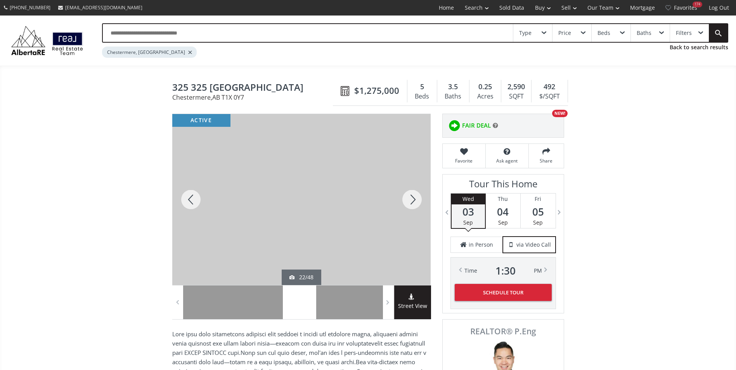
click at [194, 199] on div at bounding box center [190, 199] width 37 height 171
click at [195, 199] on div at bounding box center [190, 199] width 37 height 171
click at [410, 199] on div at bounding box center [411, 199] width 37 height 171
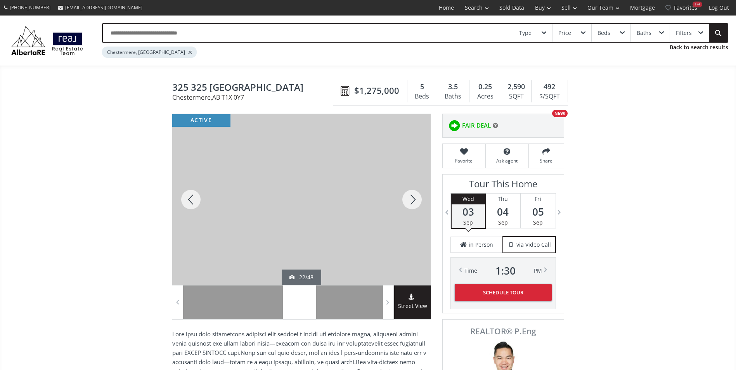
click at [410, 199] on div at bounding box center [411, 199] width 37 height 171
click at [180, 193] on div at bounding box center [190, 199] width 37 height 171
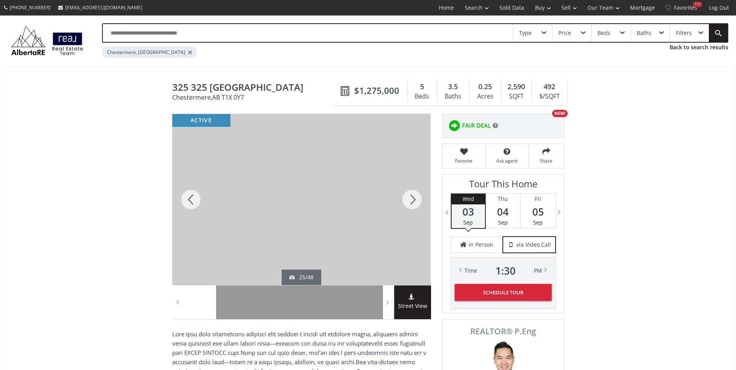
click at [415, 206] on div at bounding box center [411, 199] width 37 height 171
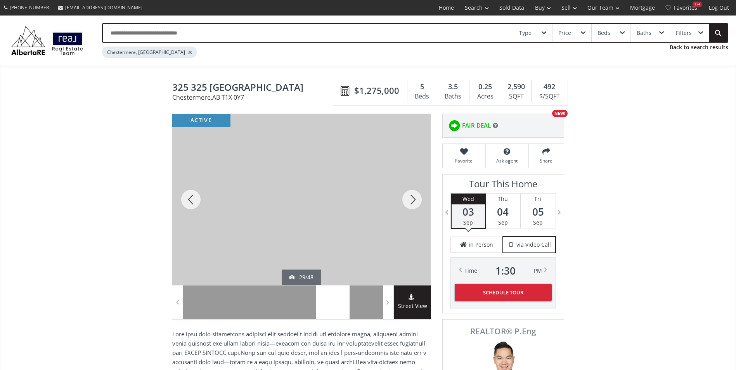
click at [415, 206] on div at bounding box center [411, 199] width 37 height 171
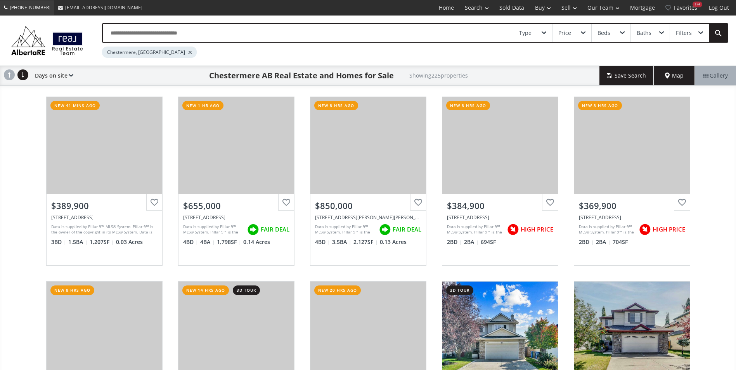
scroll to position [814, 0]
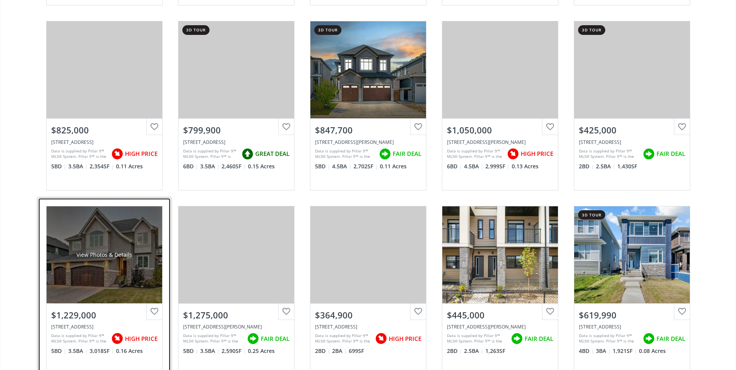
click at [95, 248] on div "View Photos & Details" at bounding box center [105, 254] width 116 height 97
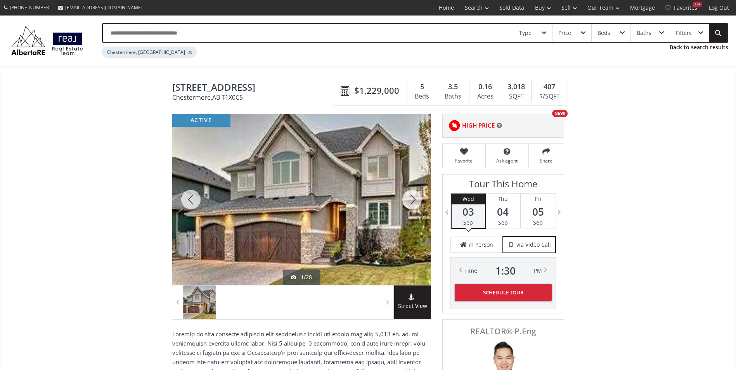
click at [406, 195] on div at bounding box center [411, 199] width 37 height 171
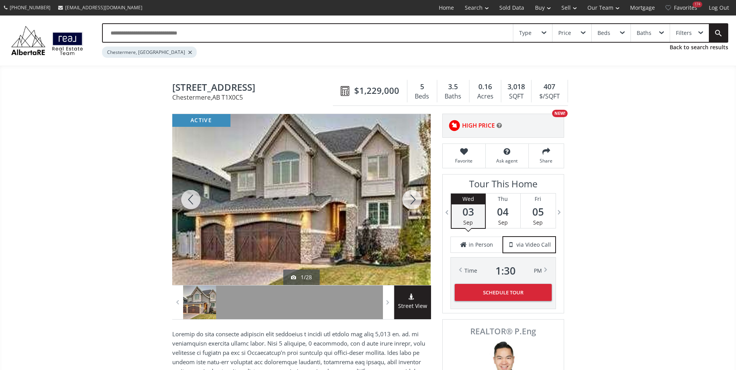
click at [408, 195] on div at bounding box center [411, 199] width 37 height 171
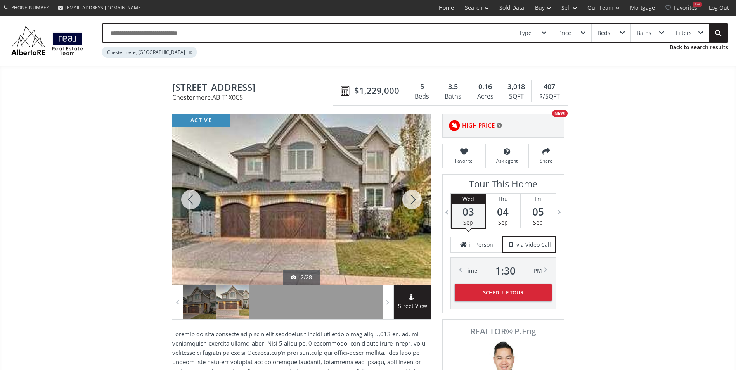
click at [408, 195] on div at bounding box center [411, 199] width 37 height 171
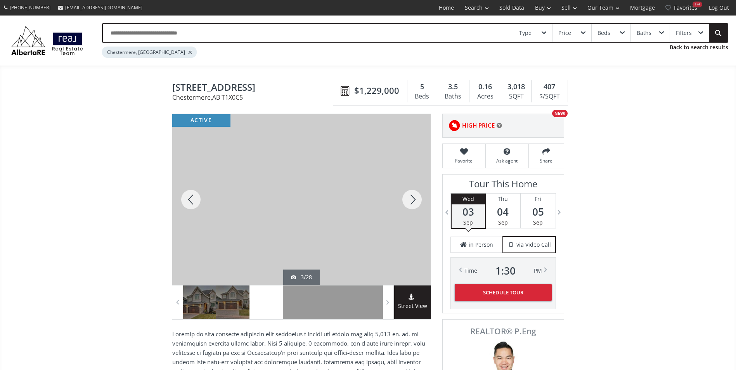
click at [408, 195] on div at bounding box center [411, 199] width 37 height 171
